Goal: Task Accomplishment & Management: Manage account settings

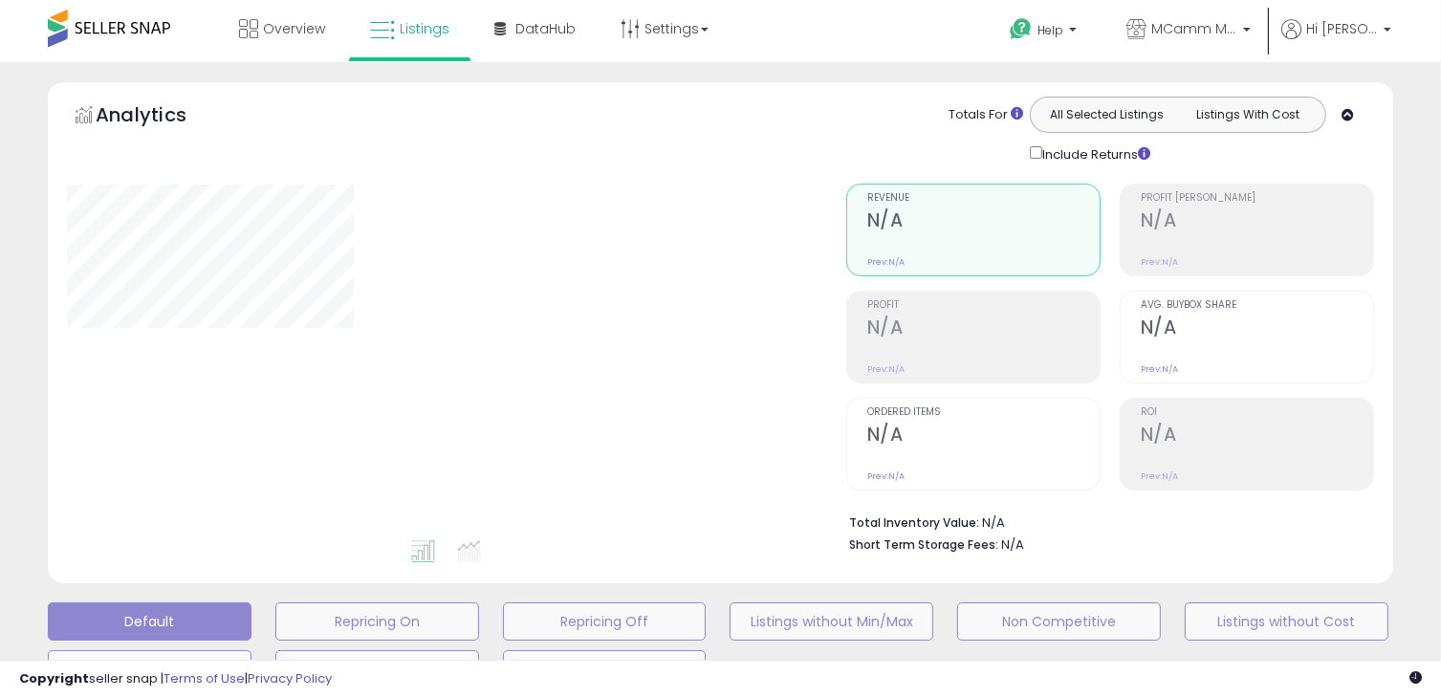
scroll to position [468, 0]
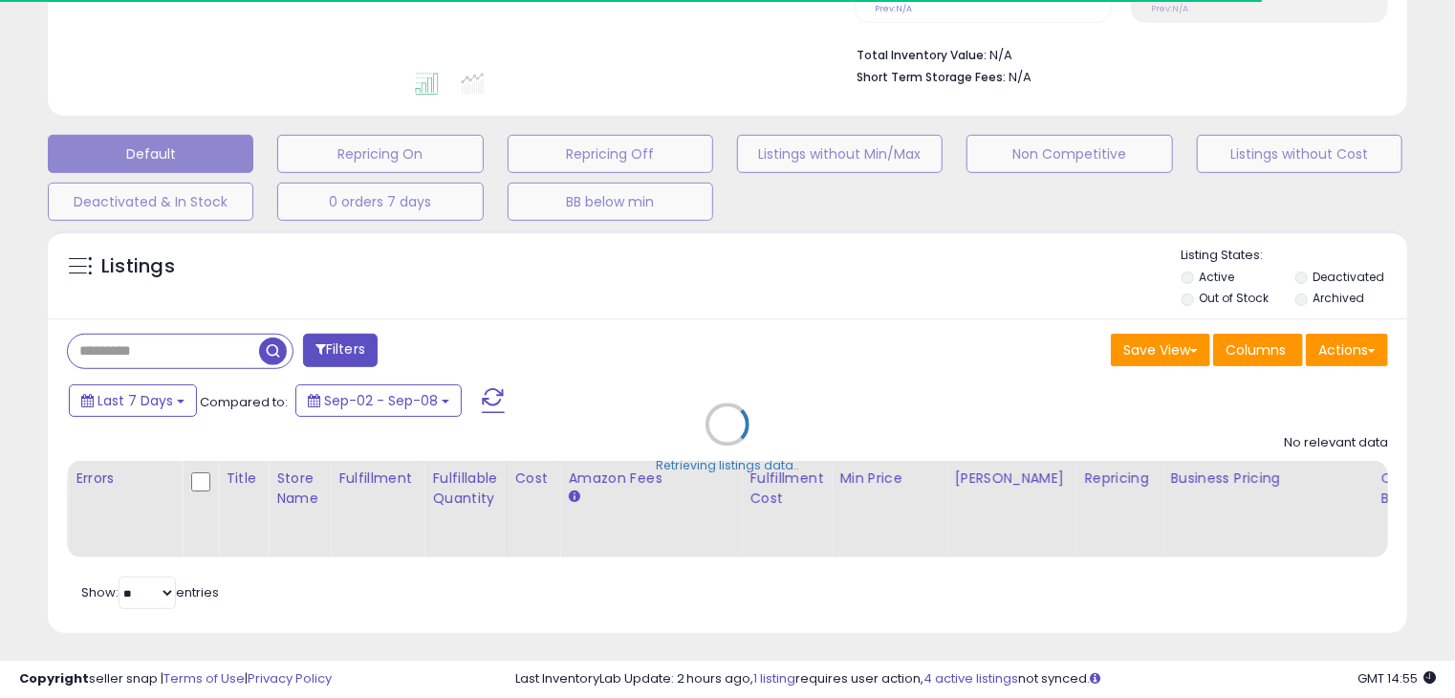
select select "**"
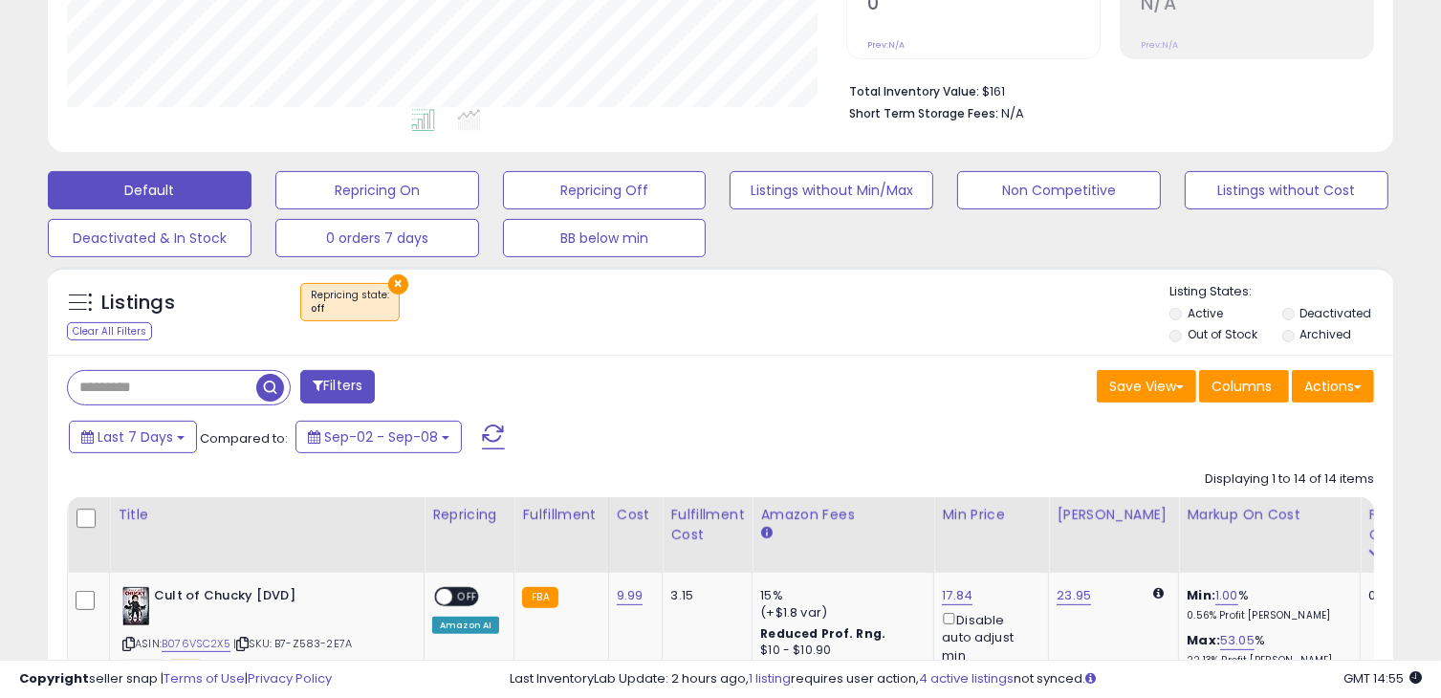
scroll to position [0, 0]
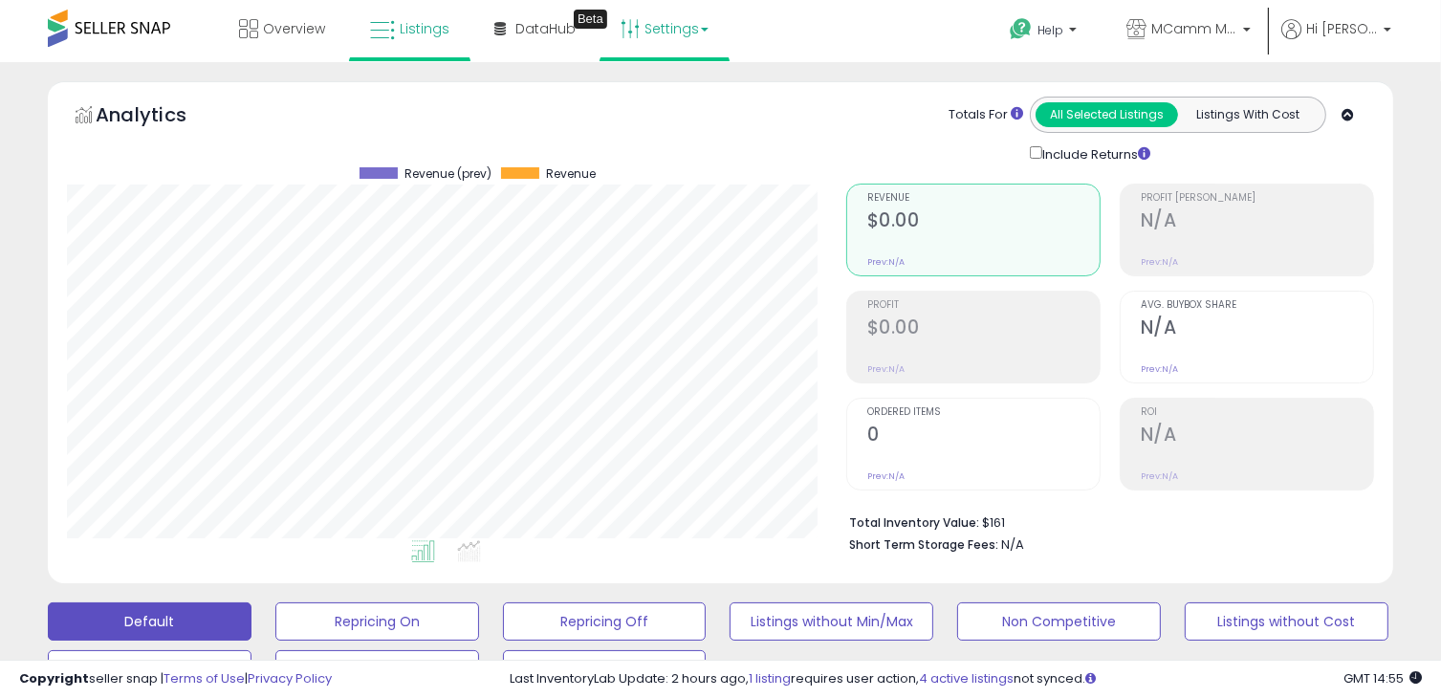
click at [681, 33] on link "Settings" at bounding box center [664, 28] width 117 height 57
click at [666, 88] on link "Store settings" at bounding box center [667, 97] width 86 height 18
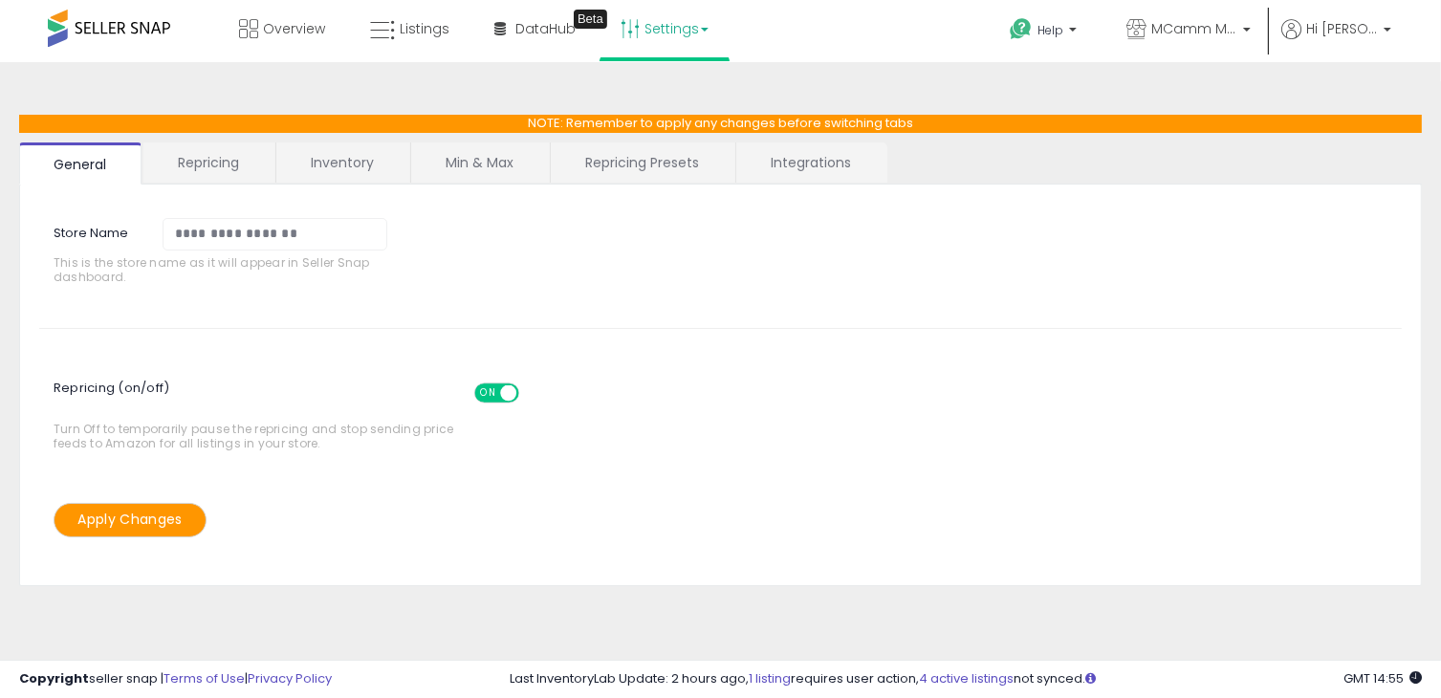
click at [210, 162] on link "Repricing" at bounding box center [208, 162] width 130 height 40
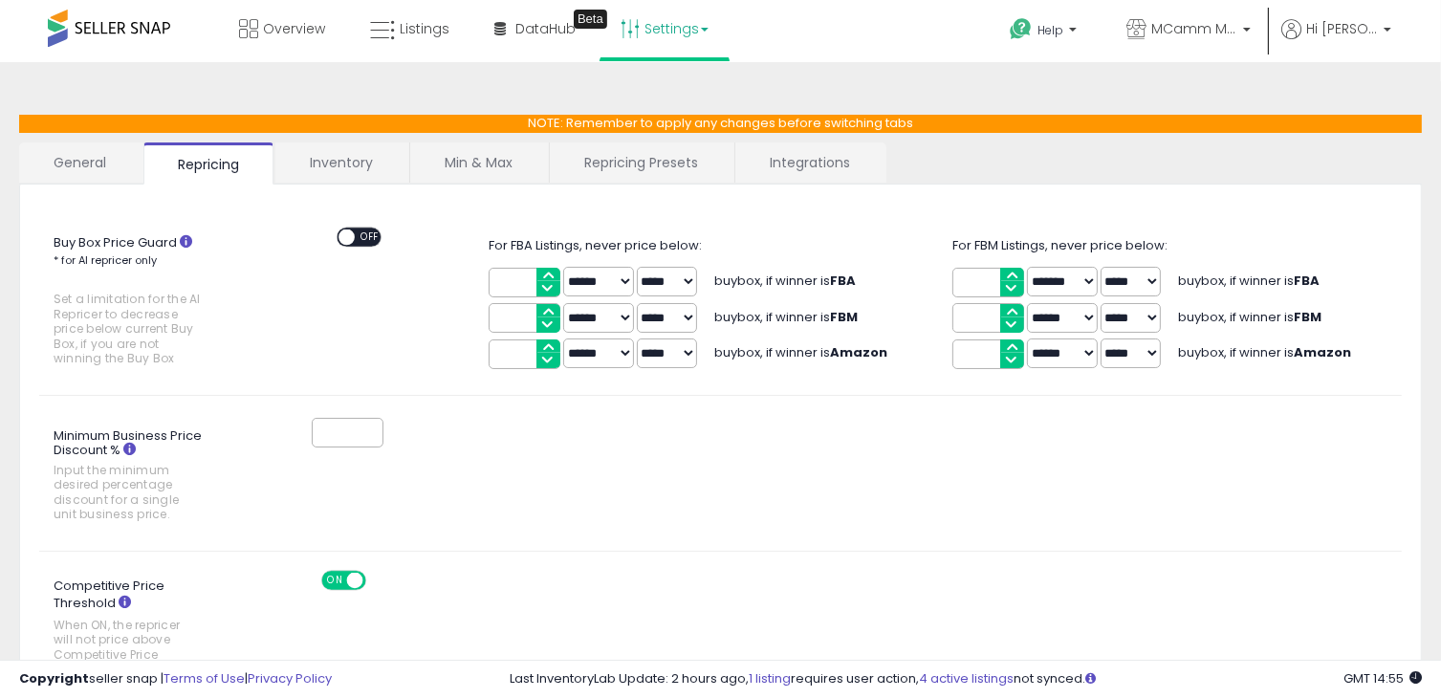
click at [459, 162] on link "Min & Max" at bounding box center [478, 162] width 137 height 40
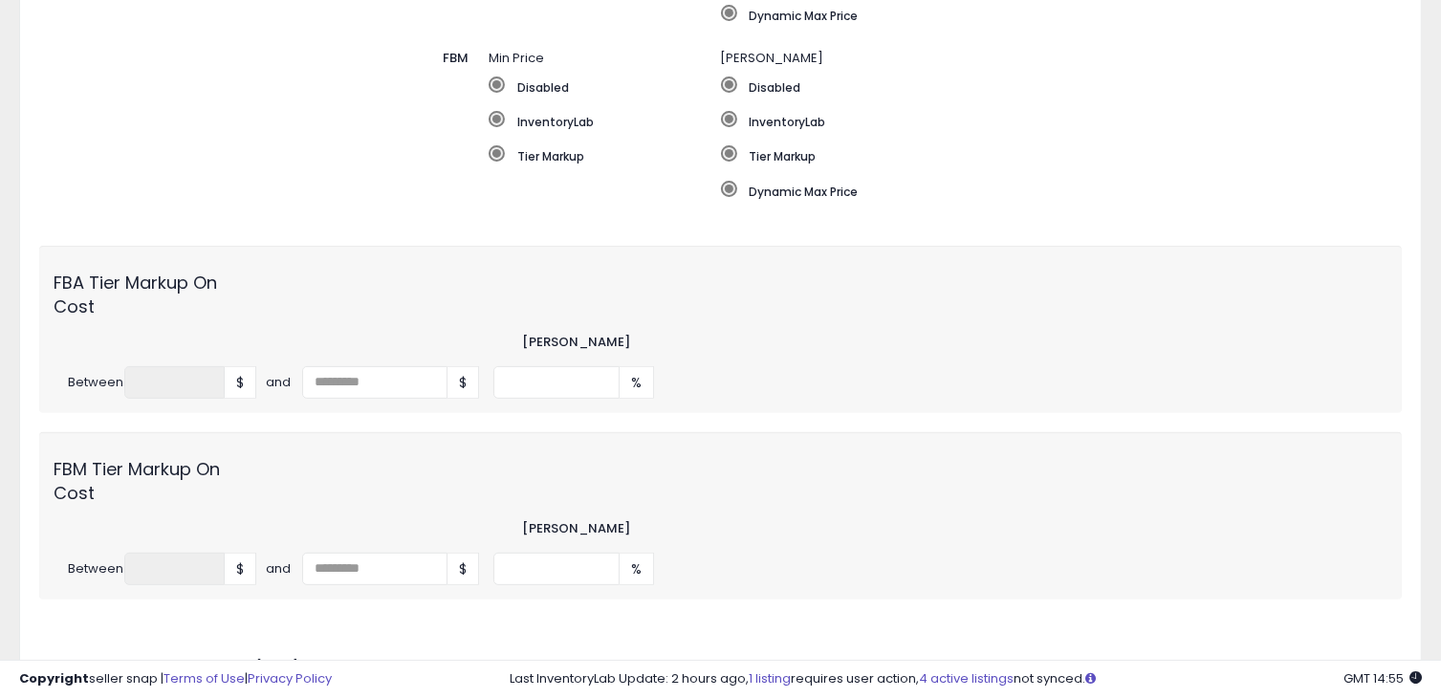
scroll to position [574, 0]
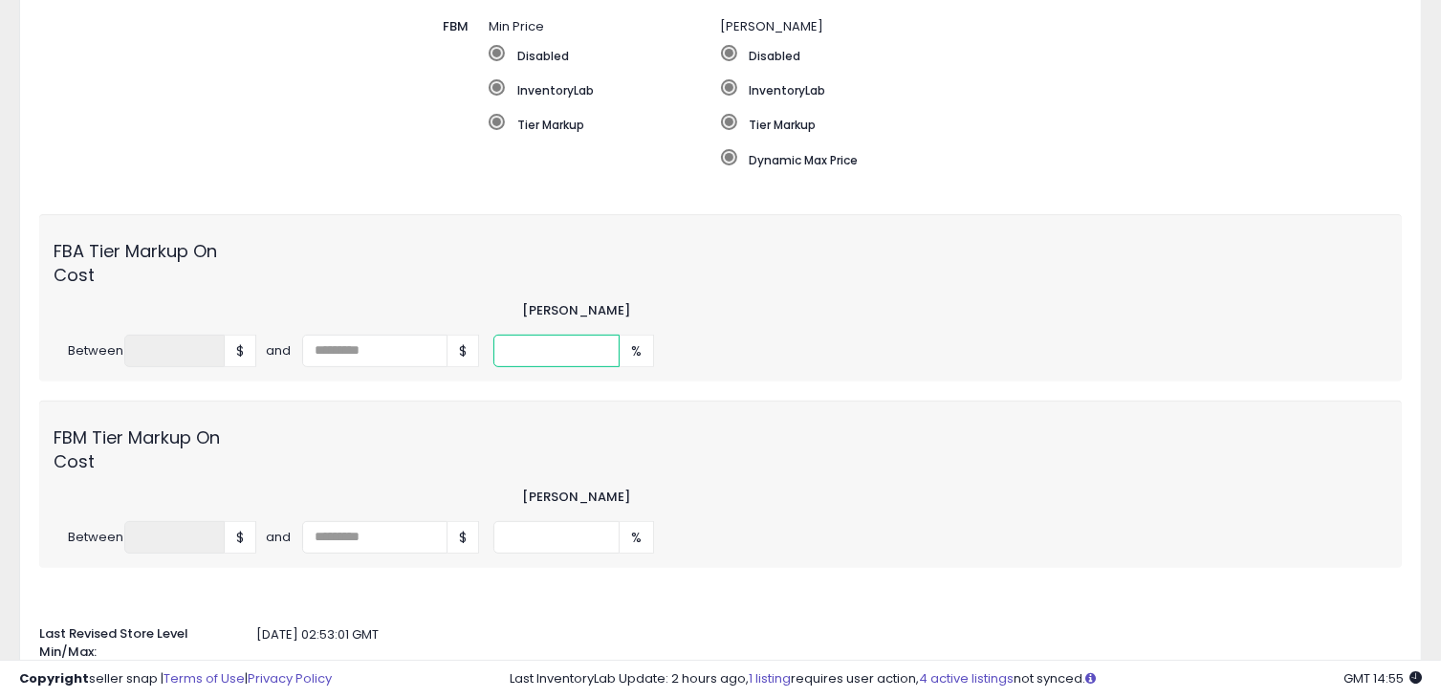
click at [536, 353] on input "*" at bounding box center [556, 351] width 126 height 33
type input "**"
click at [538, 537] on input "*" at bounding box center [556, 537] width 126 height 33
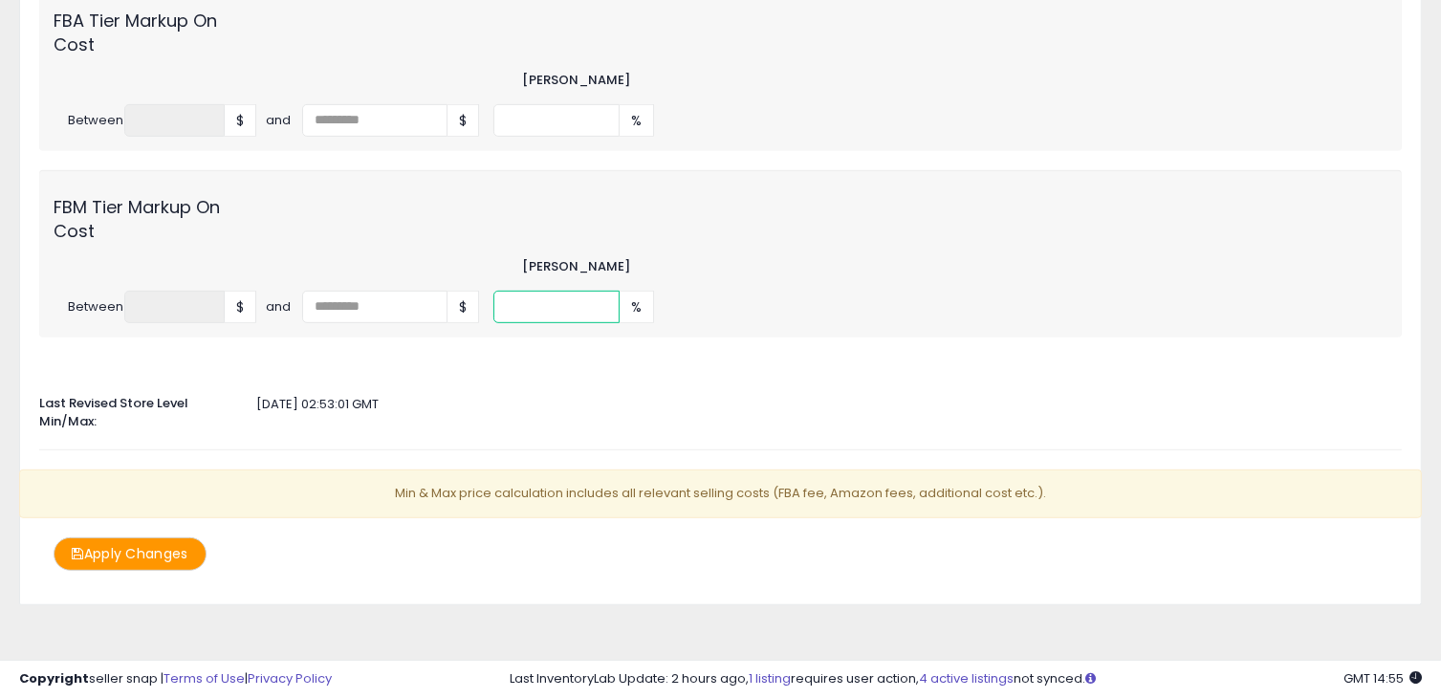
scroll to position [805, 0]
type input "**"
click at [168, 547] on button "Apply Changes" at bounding box center [130, 552] width 153 height 33
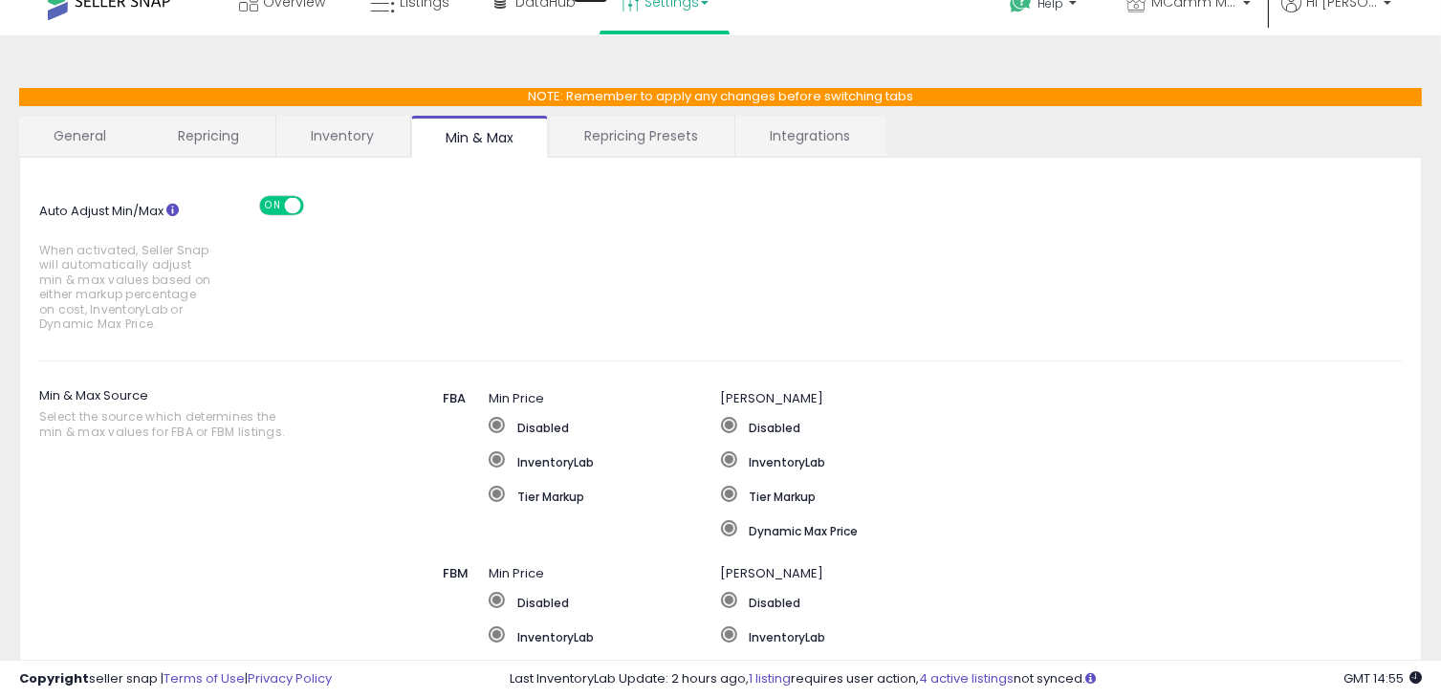
scroll to position [0, 0]
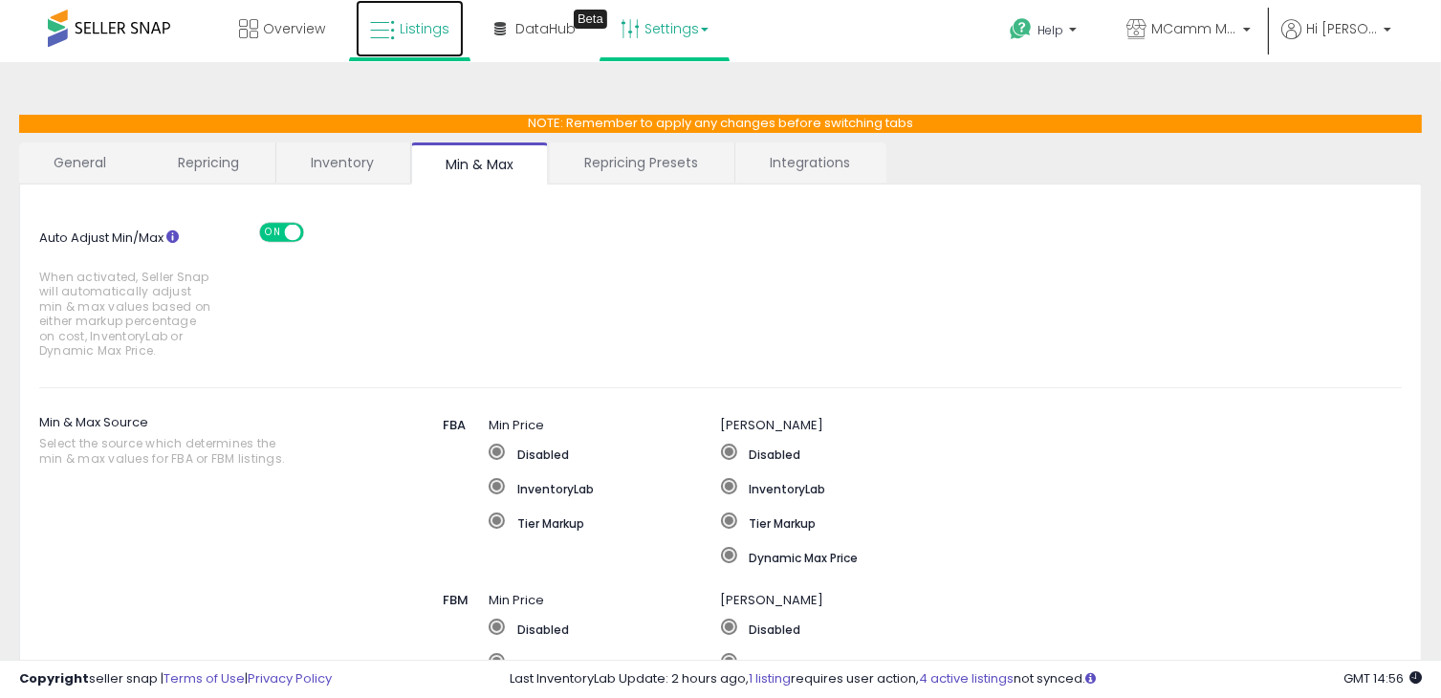
click at [417, 24] on span "Listings" at bounding box center [425, 28] width 50 height 19
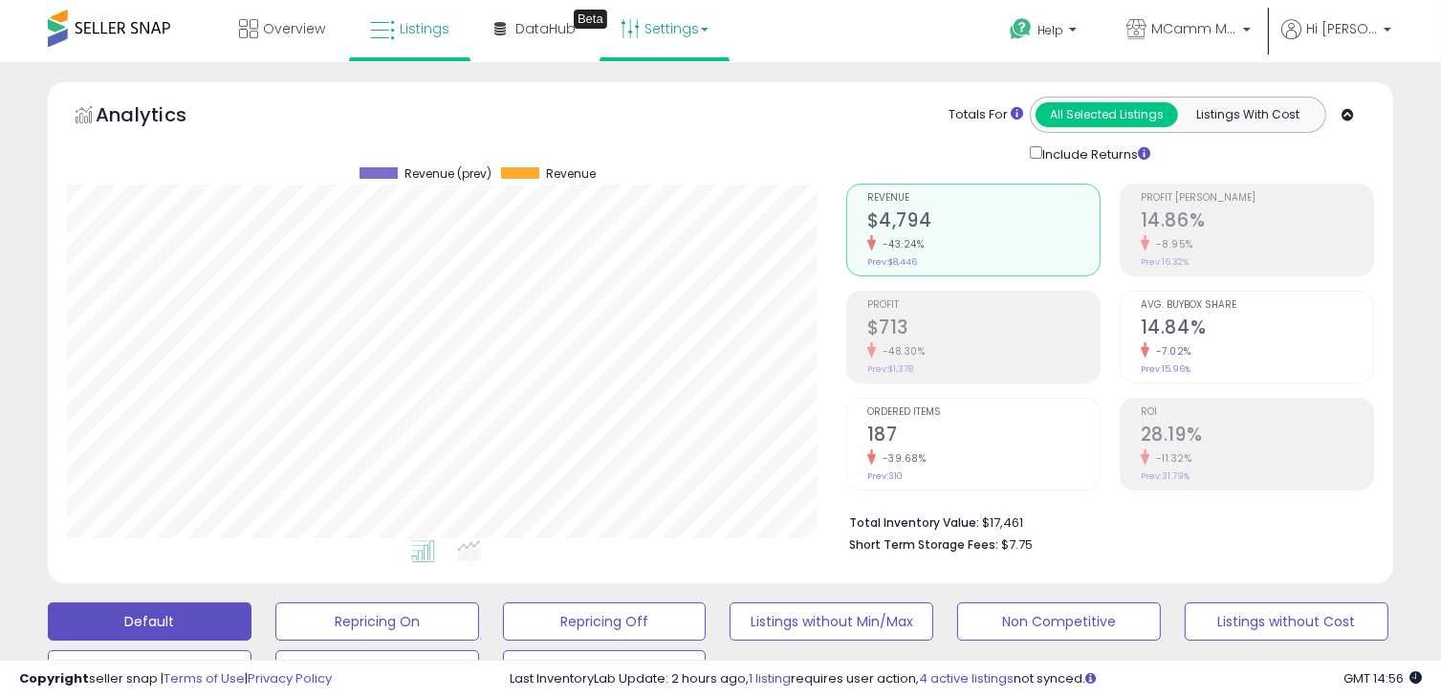
click at [687, 24] on link "Settings" at bounding box center [664, 28] width 117 height 57
click at [654, 92] on link "Store settings" at bounding box center [667, 97] width 86 height 18
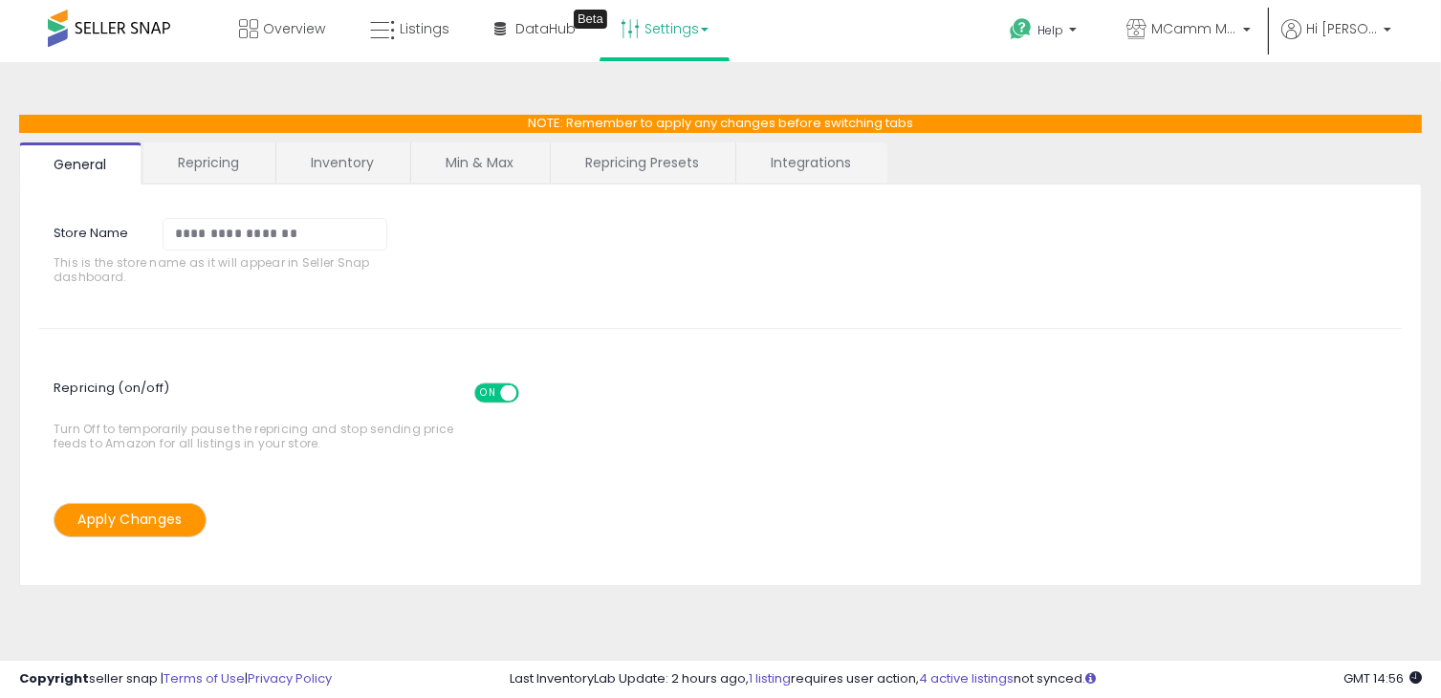
click at [466, 163] on link "Min & Max" at bounding box center [479, 162] width 137 height 40
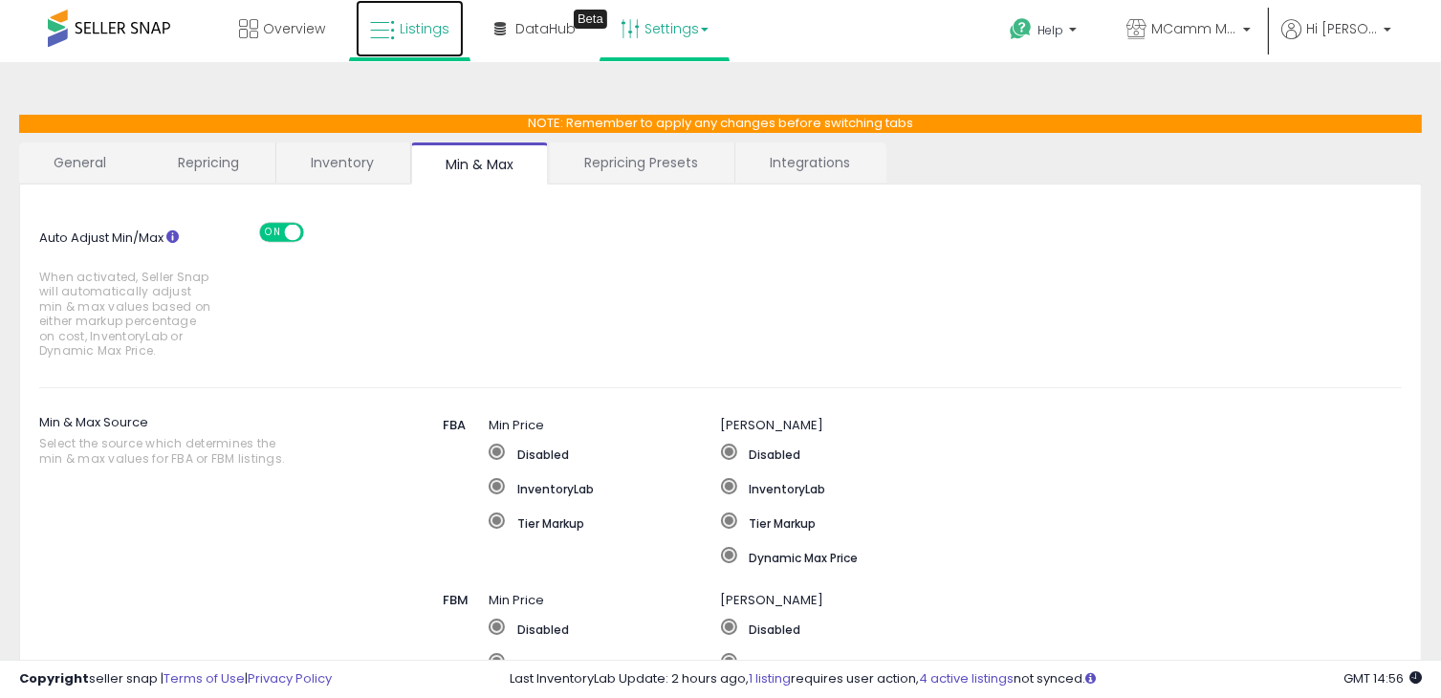
click at [409, 23] on span "Listings" at bounding box center [425, 28] width 50 height 19
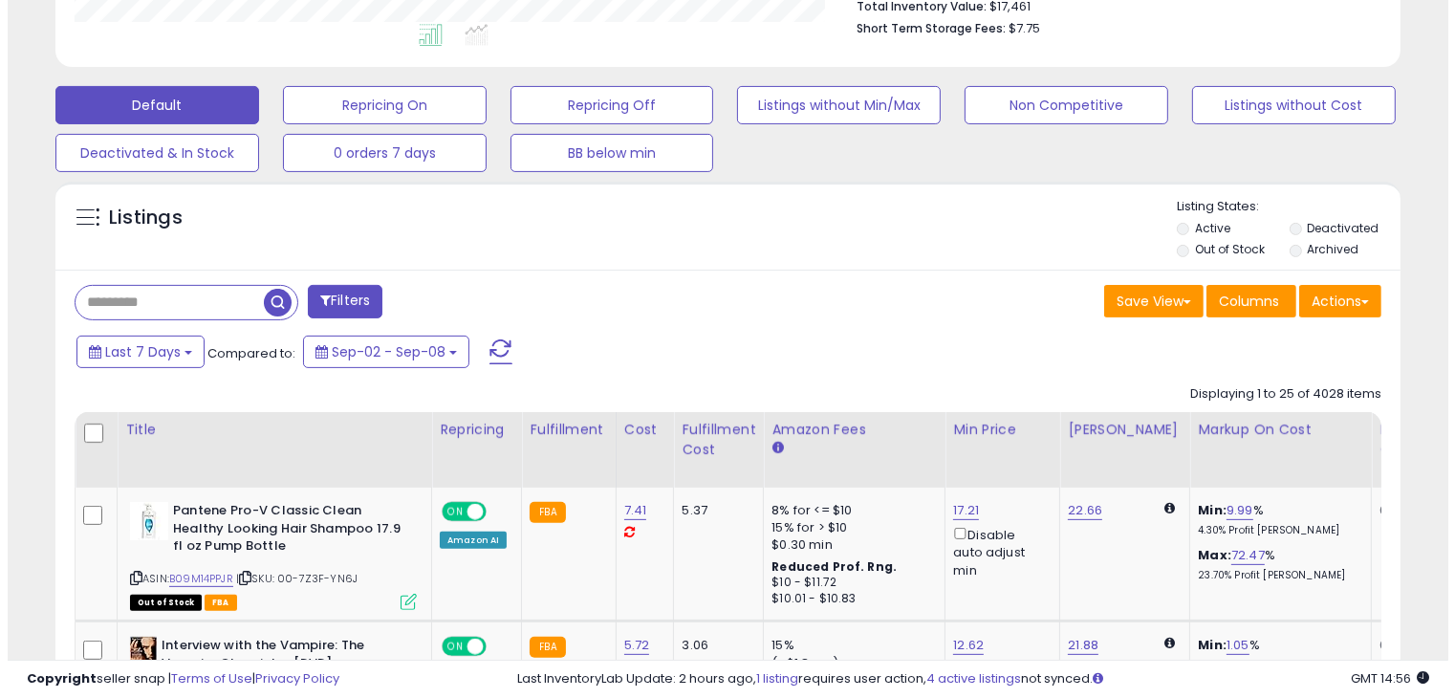
scroll to position [669, 0]
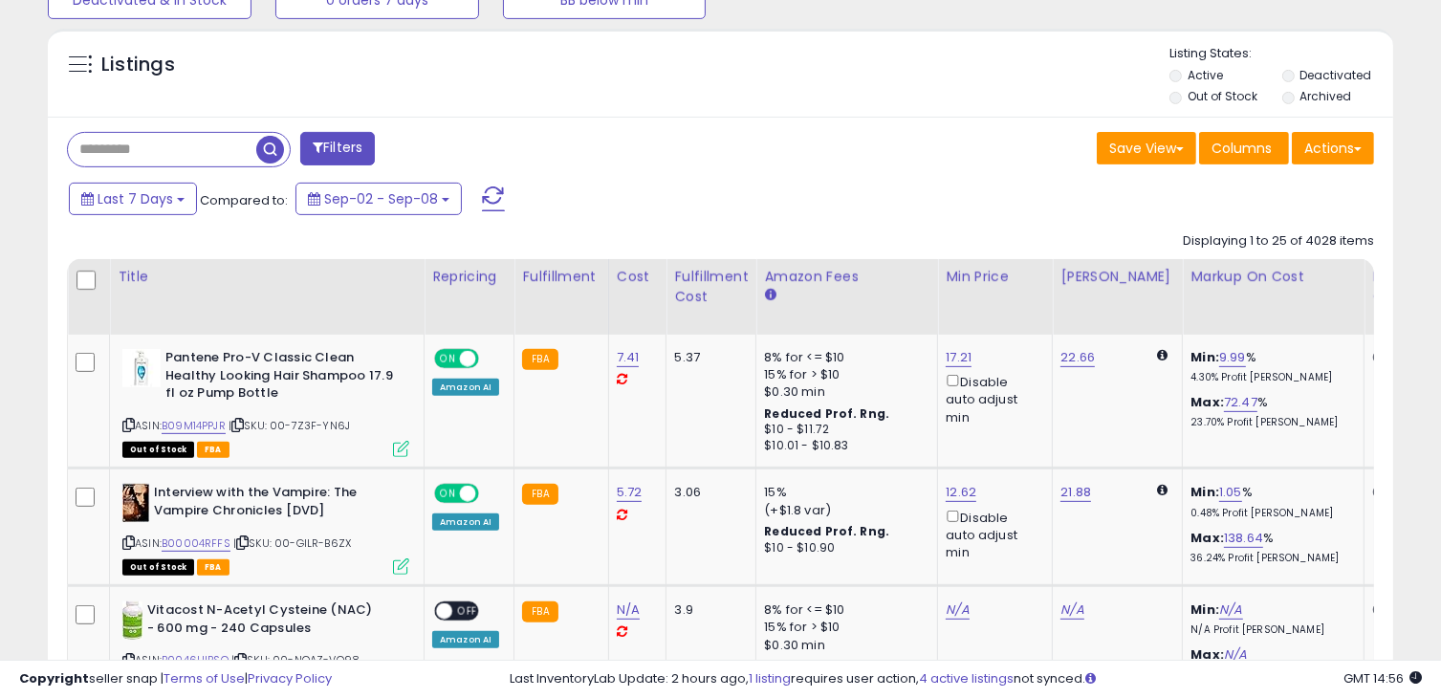
click at [314, 154] on button "Filters" at bounding box center [337, 148] width 75 height 33
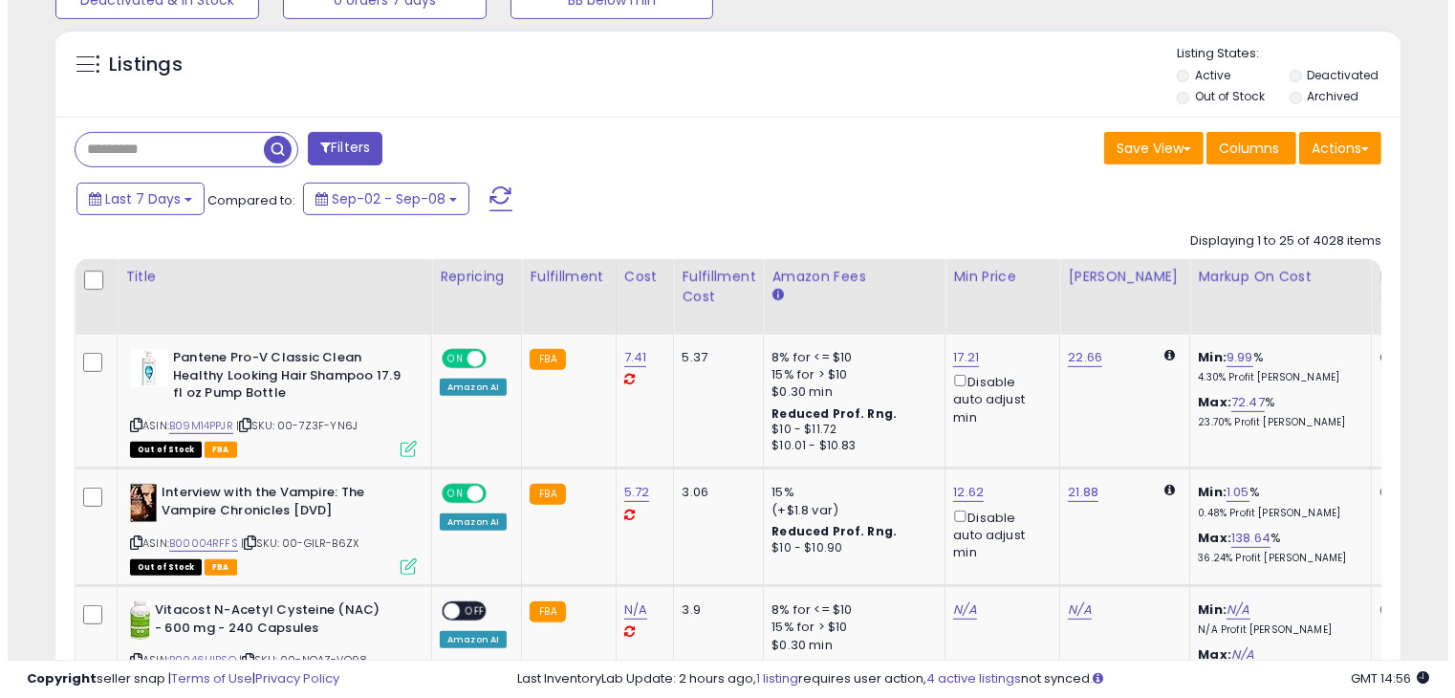
scroll to position [391, 788]
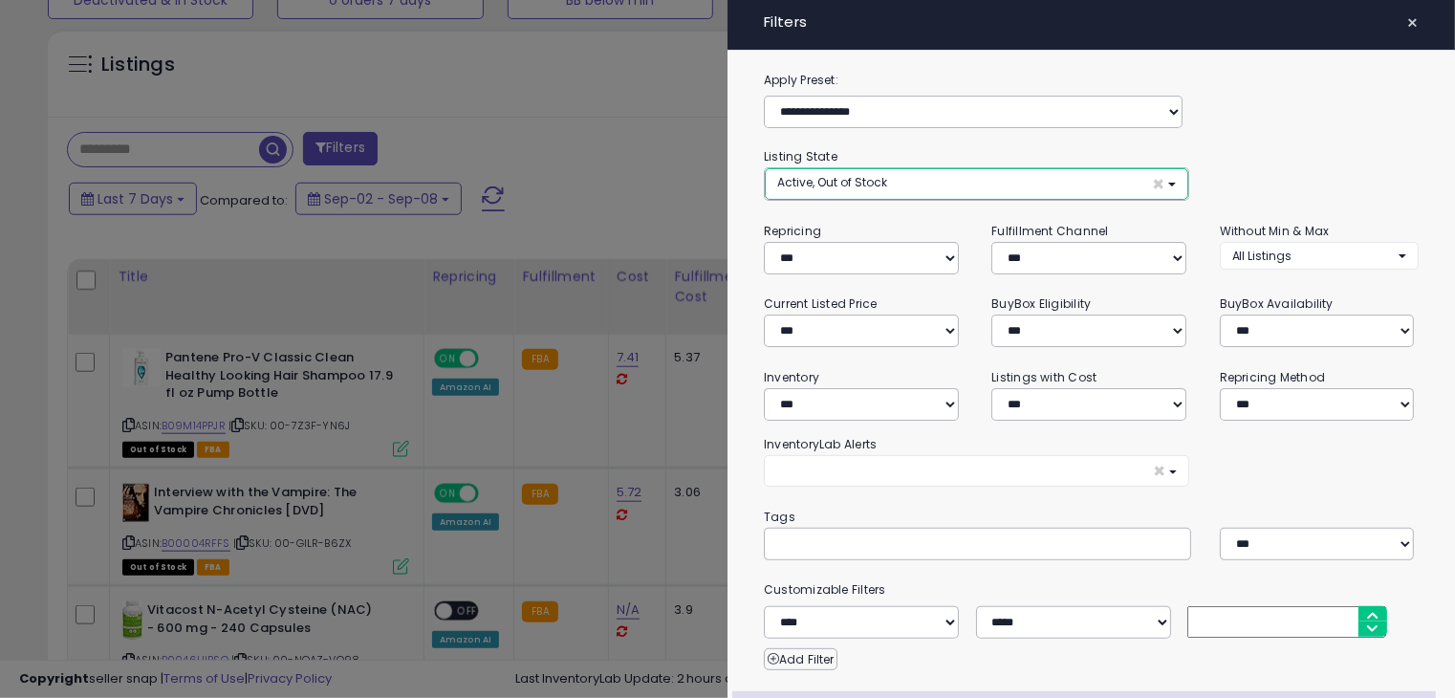
click at [872, 185] on span "Active, Out of Stock" at bounding box center [832, 182] width 110 height 16
select select "**********"
click at [846, 255] on span "Out of Stock" at bounding box center [824, 257] width 70 height 16
click at [1301, 173] on div "**********" at bounding box center [1091, 173] width 655 height 55
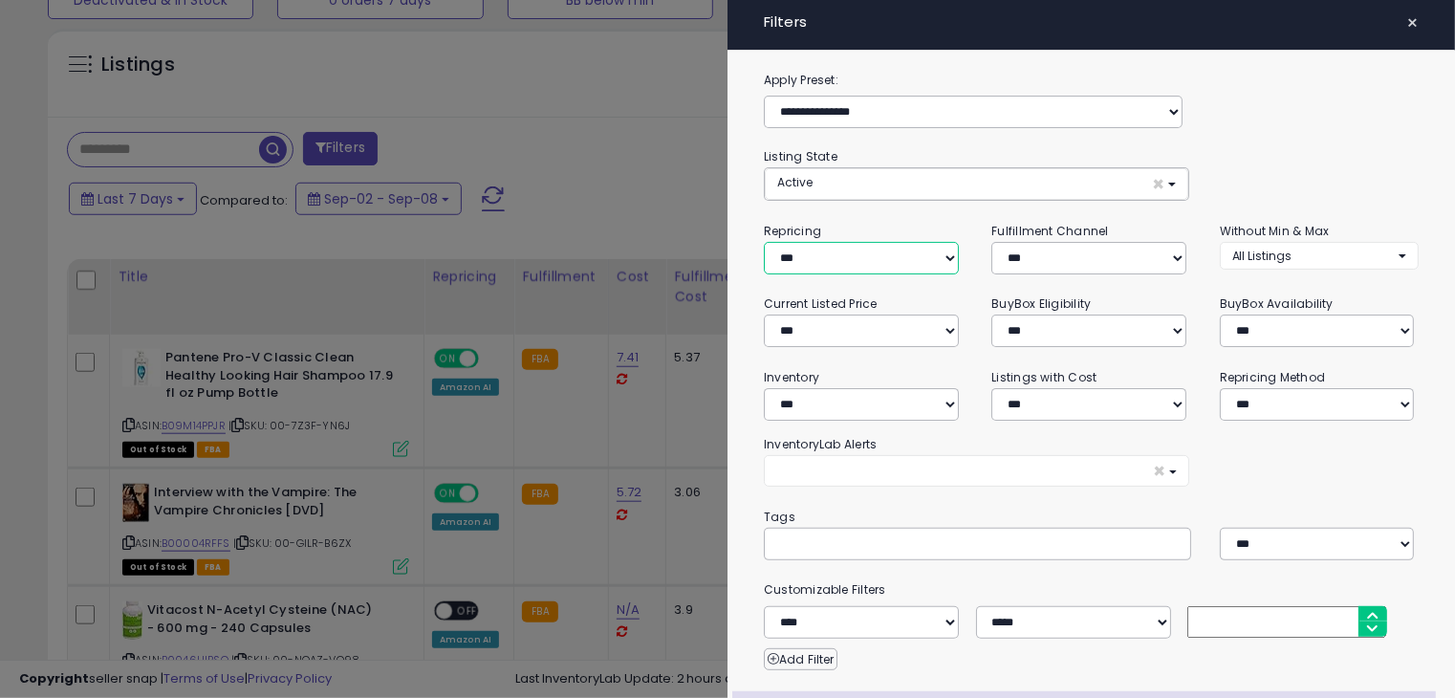
click at [834, 268] on select "**********" at bounding box center [861, 258] width 195 height 33
select select "***"
click at [764, 242] on select "**********" at bounding box center [861, 258] width 195 height 33
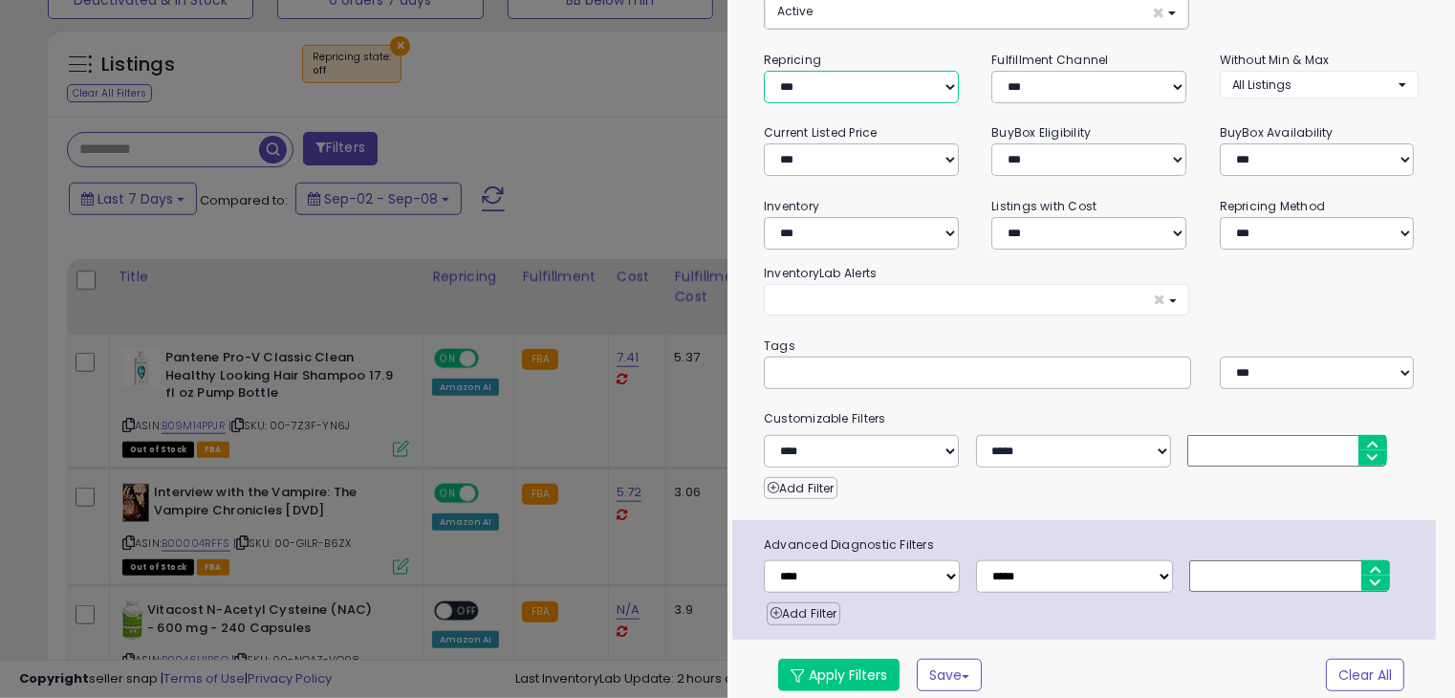
scroll to position [179, 0]
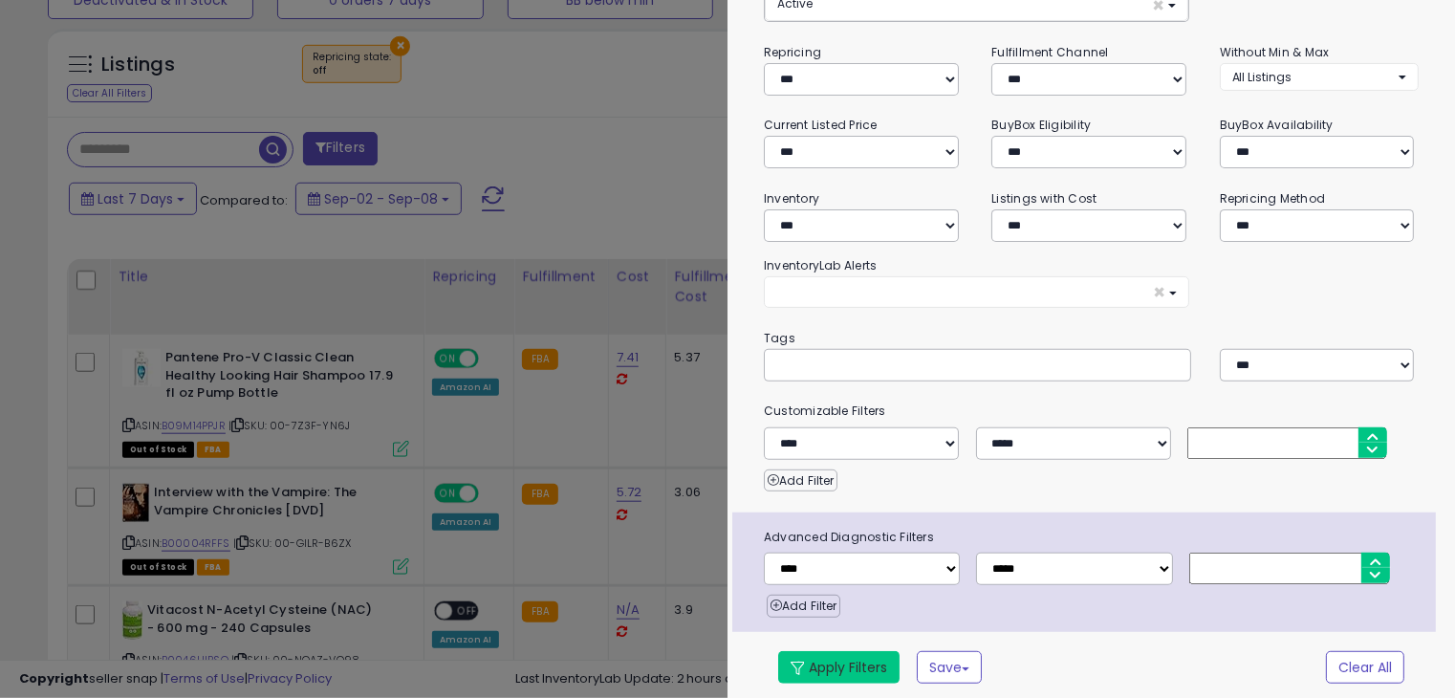
click at [835, 652] on button "Apply Filters" at bounding box center [838, 667] width 121 height 33
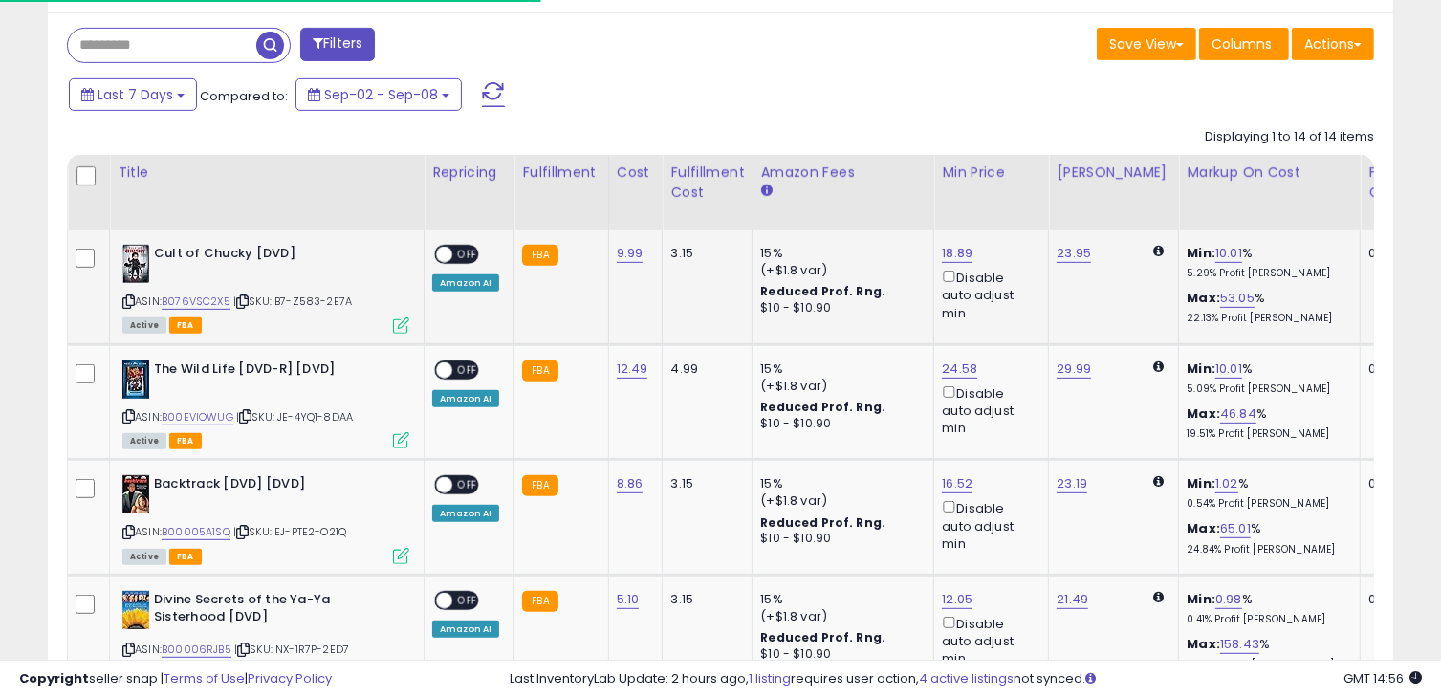
scroll to position [391, 779]
click at [463, 252] on span "OFF" at bounding box center [467, 255] width 31 height 16
click at [459, 366] on span "OFF" at bounding box center [467, 369] width 31 height 16
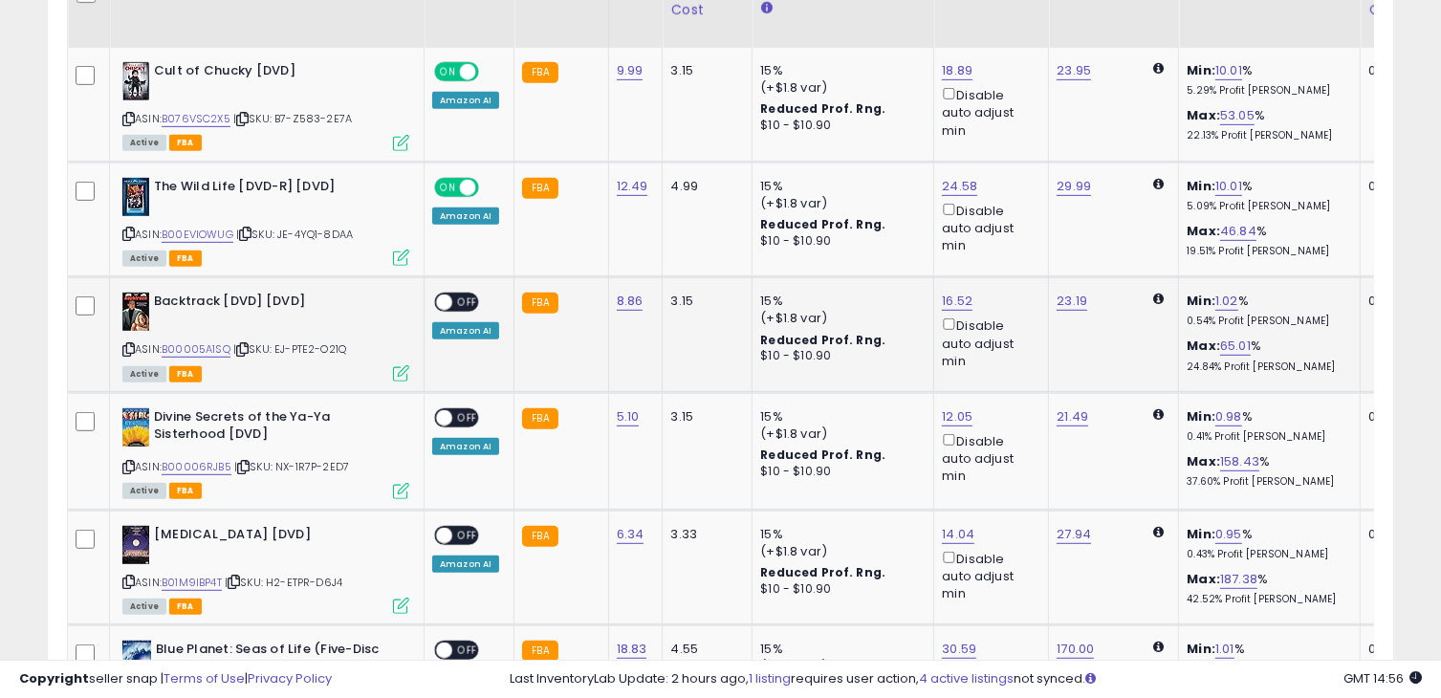
scroll to position [965, 0]
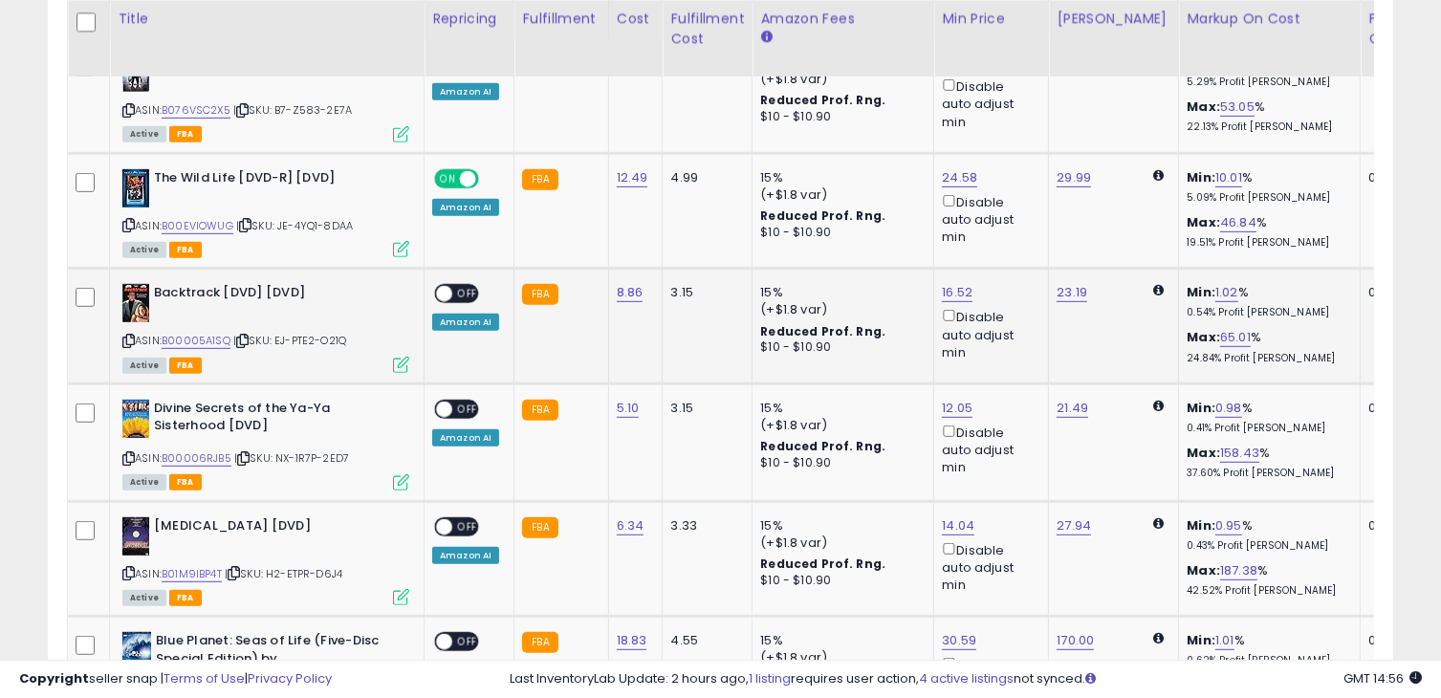
click at [458, 295] on span "OFF" at bounding box center [467, 294] width 31 height 16
click at [463, 401] on span "OFF" at bounding box center [467, 409] width 31 height 16
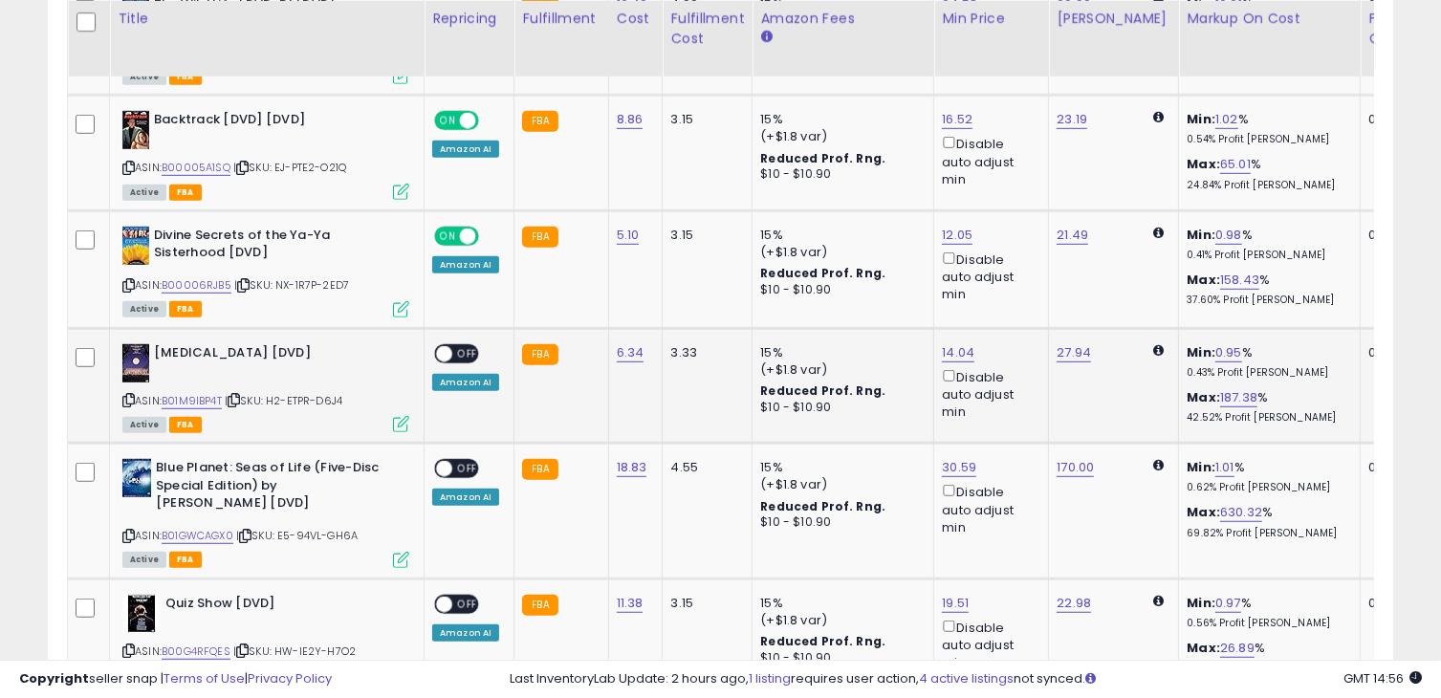
scroll to position [1156, 0]
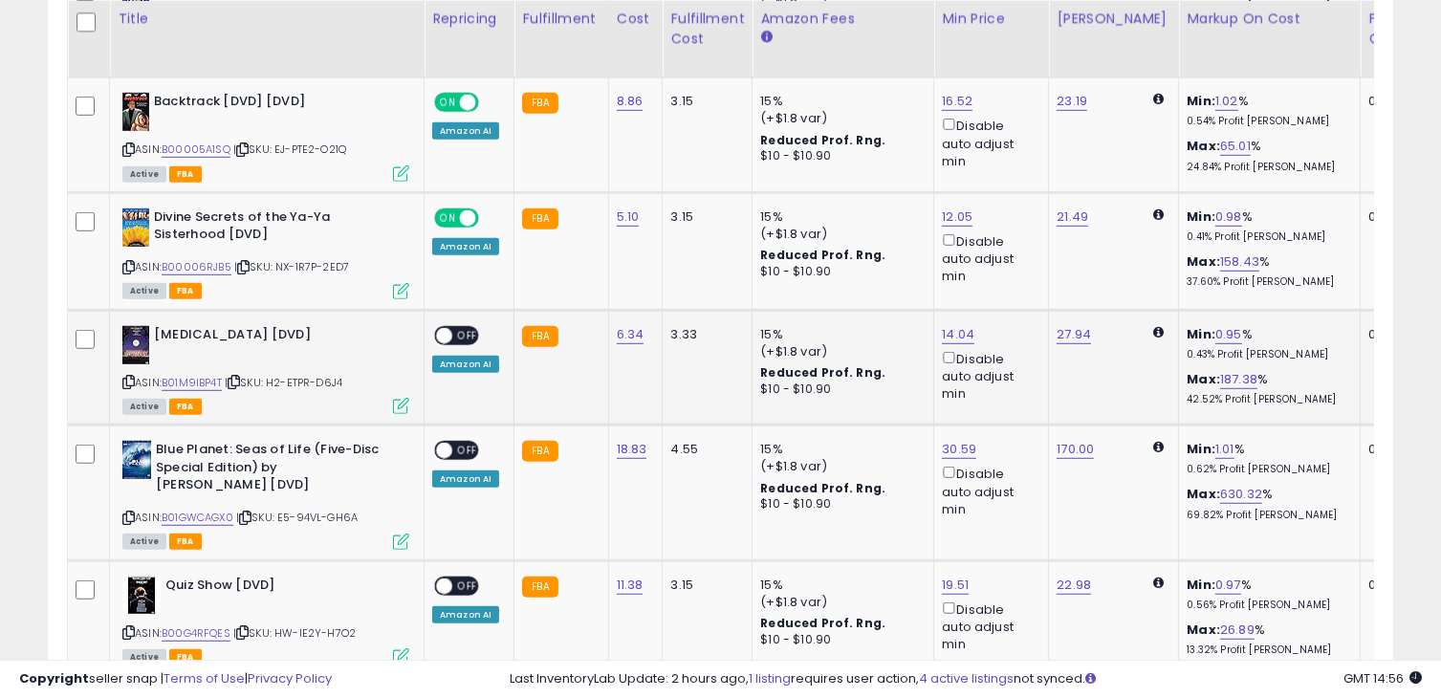
click at [452, 333] on span "OFF" at bounding box center [467, 335] width 31 height 16
click at [467, 448] on span "OFF" at bounding box center [467, 451] width 31 height 16
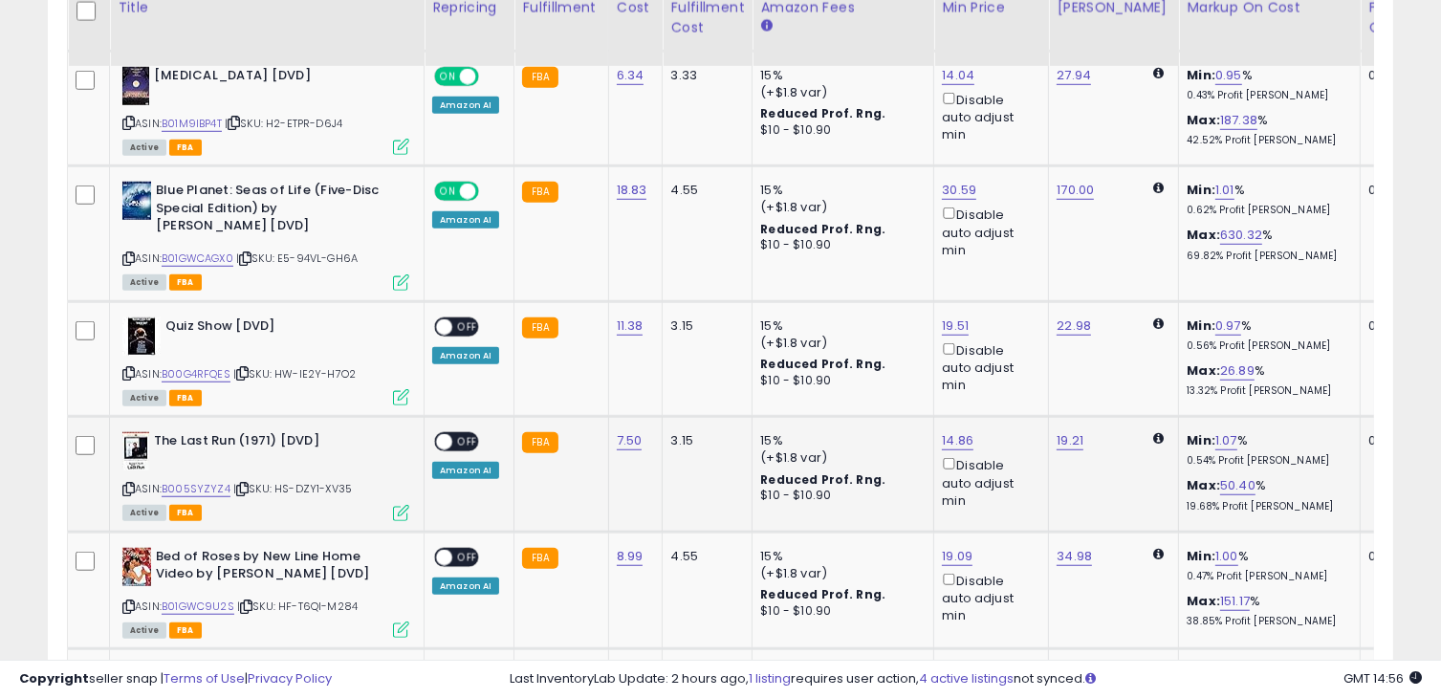
scroll to position [1443, 0]
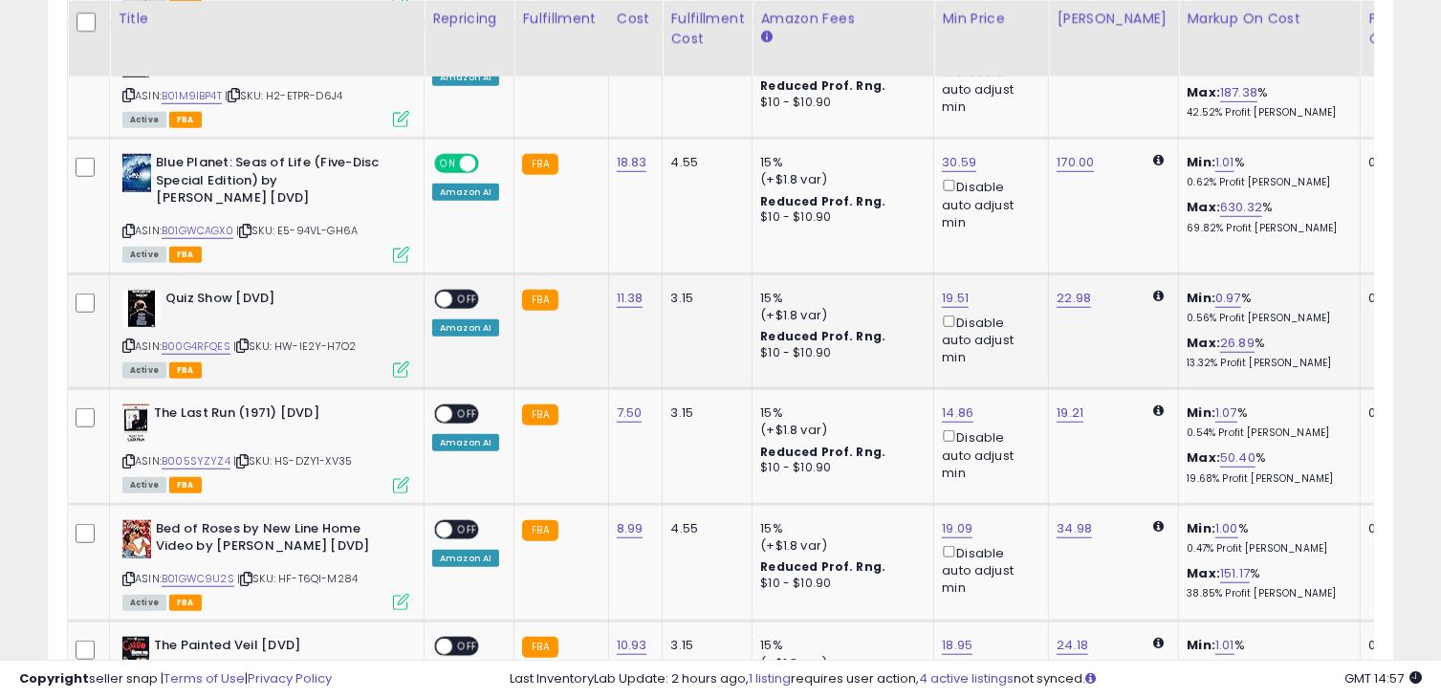
click at [459, 292] on span "OFF" at bounding box center [467, 299] width 31 height 16
click at [463, 411] on span "OFF" at bounding box center [467, 414] width 31 height 16
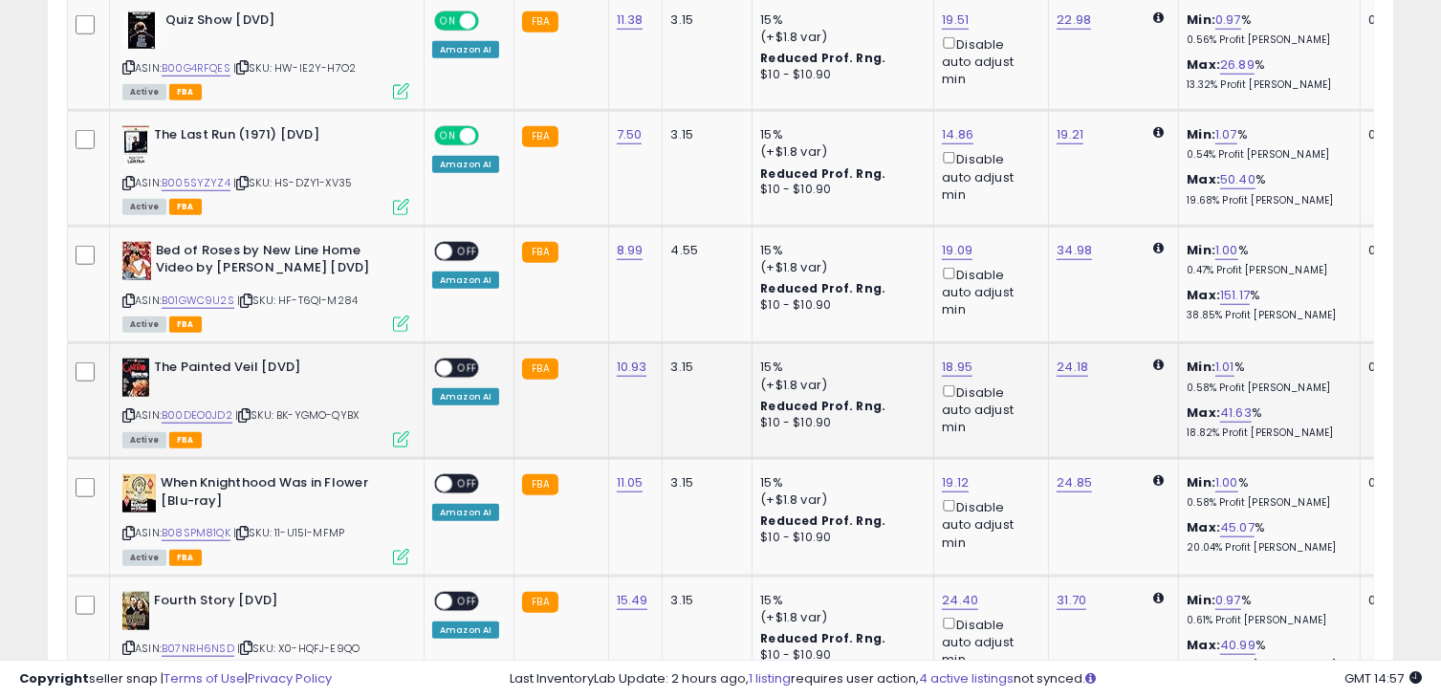
scroll to position [1730, 0]
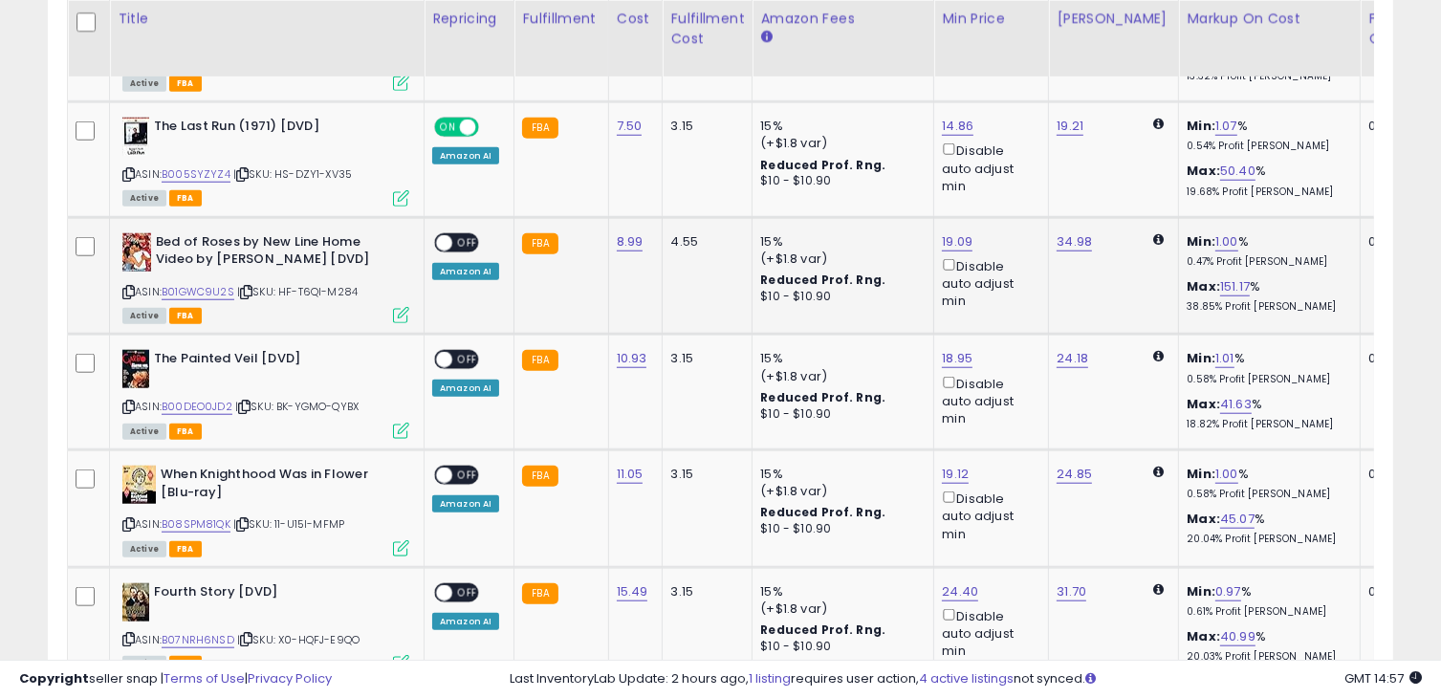
click at [459, 234] on span "OFF" at bounding box center [467, 242] width 31 height 16
click at [455, 368] on span "OFF" at bounding box center [467, 360] width 31 height 16
click at [469, 482] on span "OFF" at bounding box center [467, 476] width 31 height 16
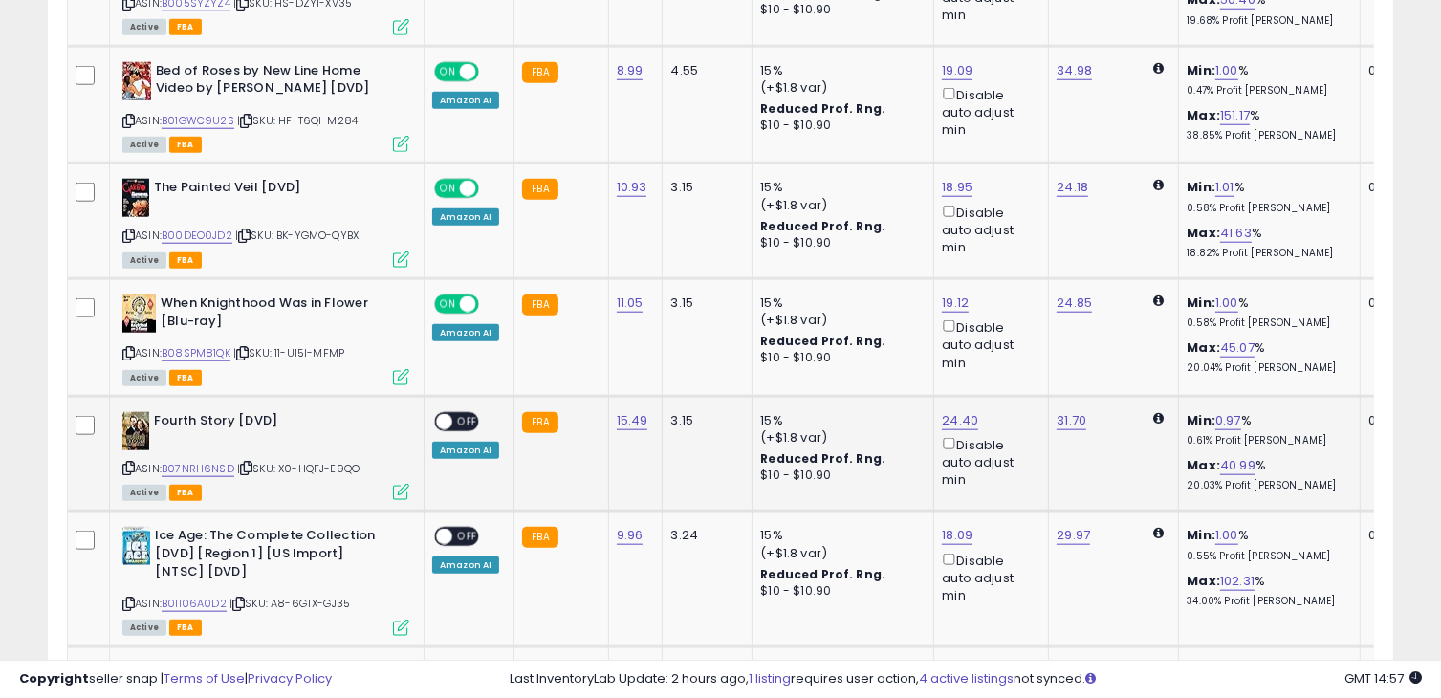
scroll to position [1921, 0]
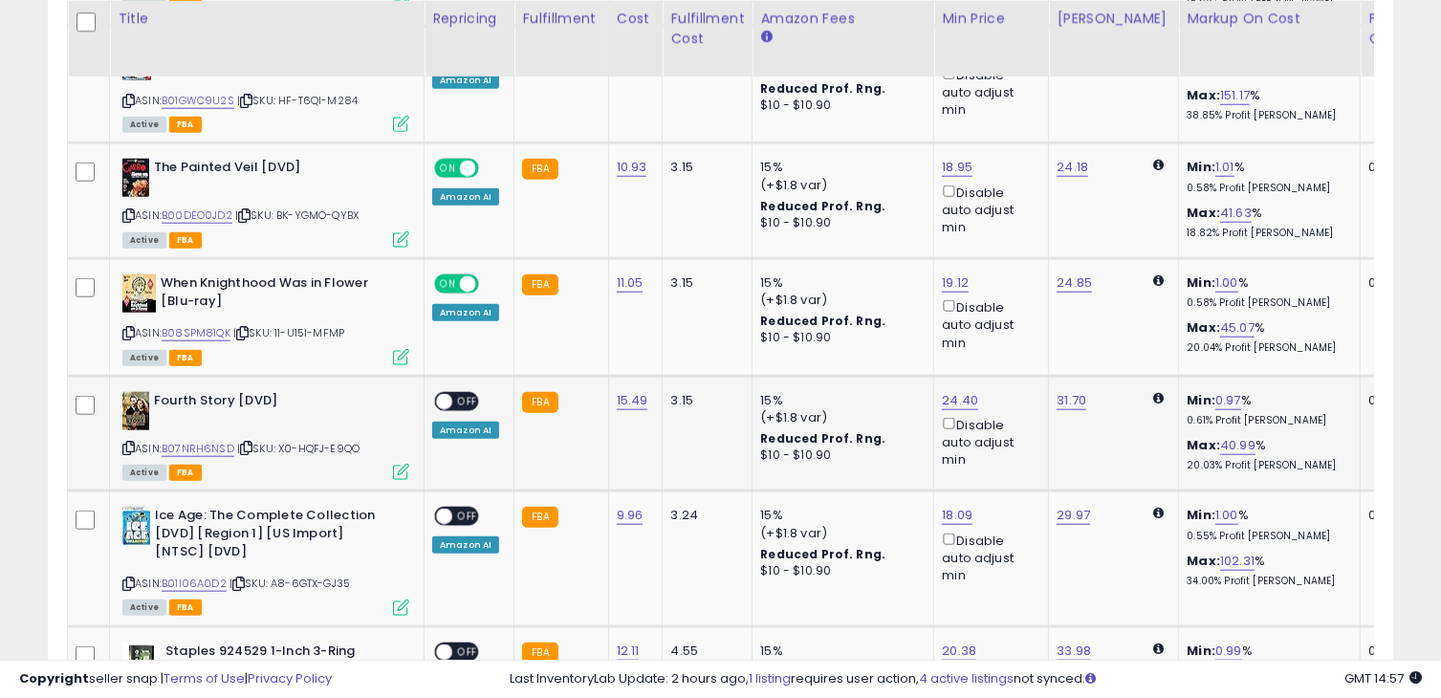
click at [468, 409] on span "OFF" at bounding box center [467, 401] width 31 height 16
click at [459, 520] on span "OFF" at bounding box center [467, 517] width 31 height 16
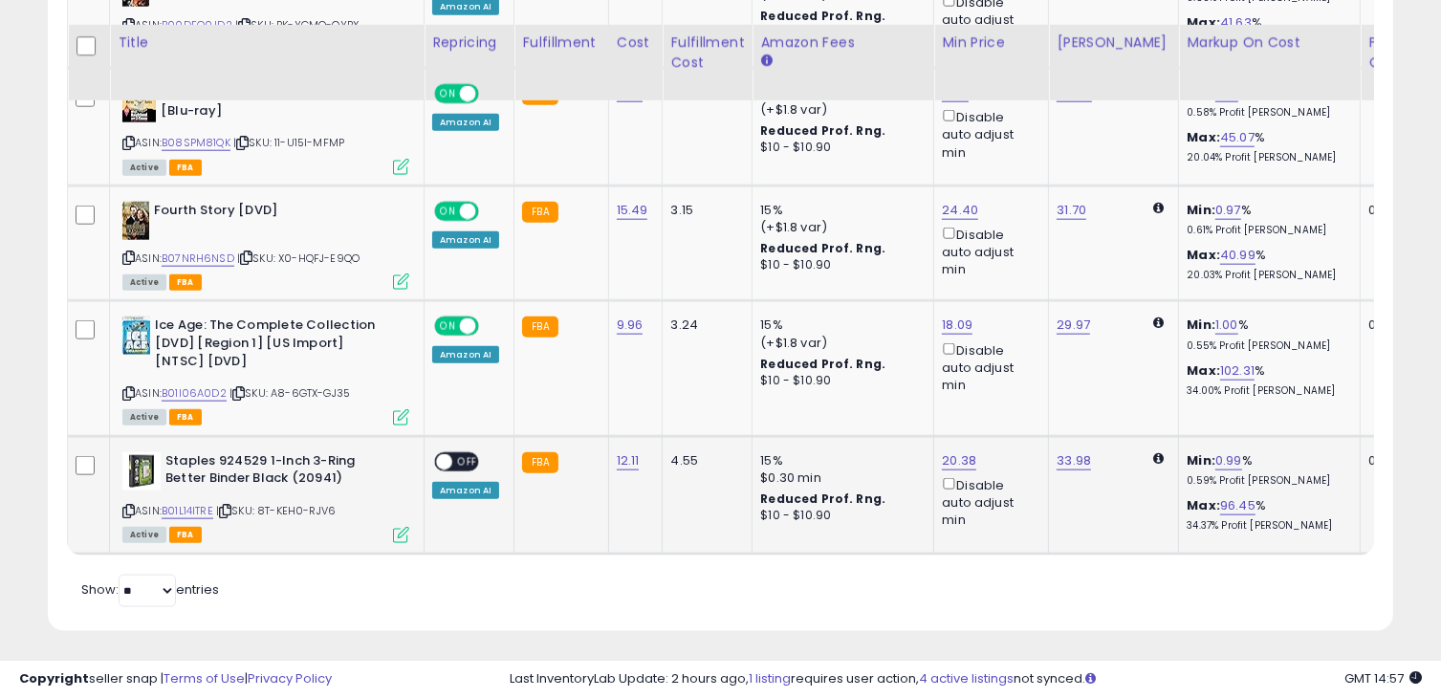
scroll to position [2139, 0]
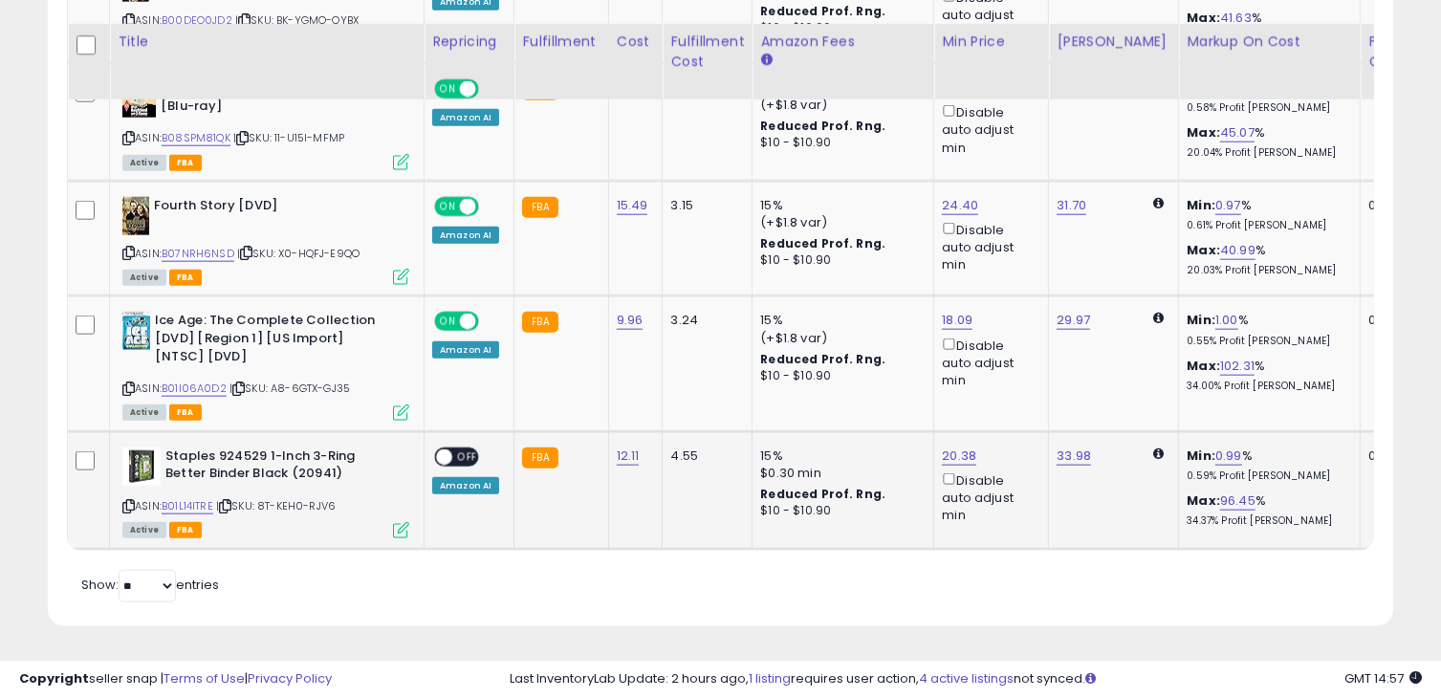
click at [462, 448] on span "OFF" at bounding box center [467, 456] width 31 height 16
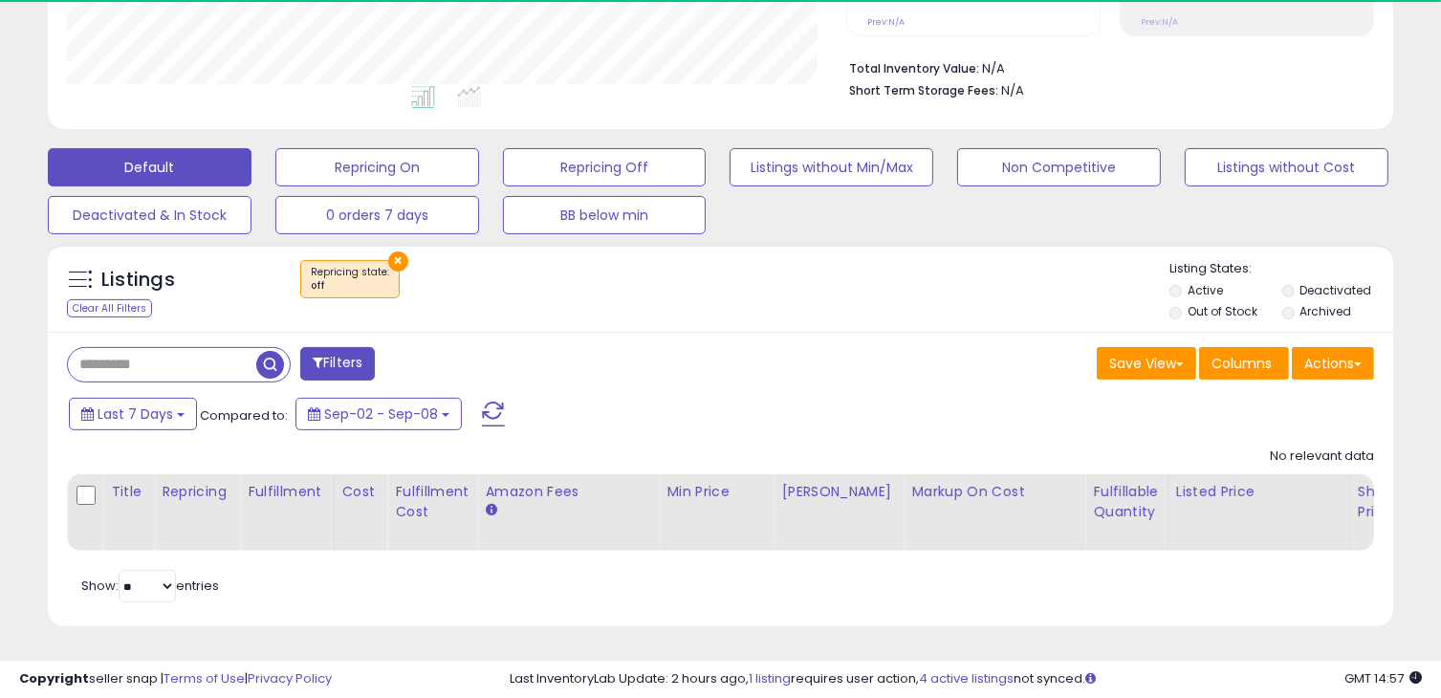
scroll to position [391, 779]
